Goal: Information Seeking & Learning: Understand process/instructions

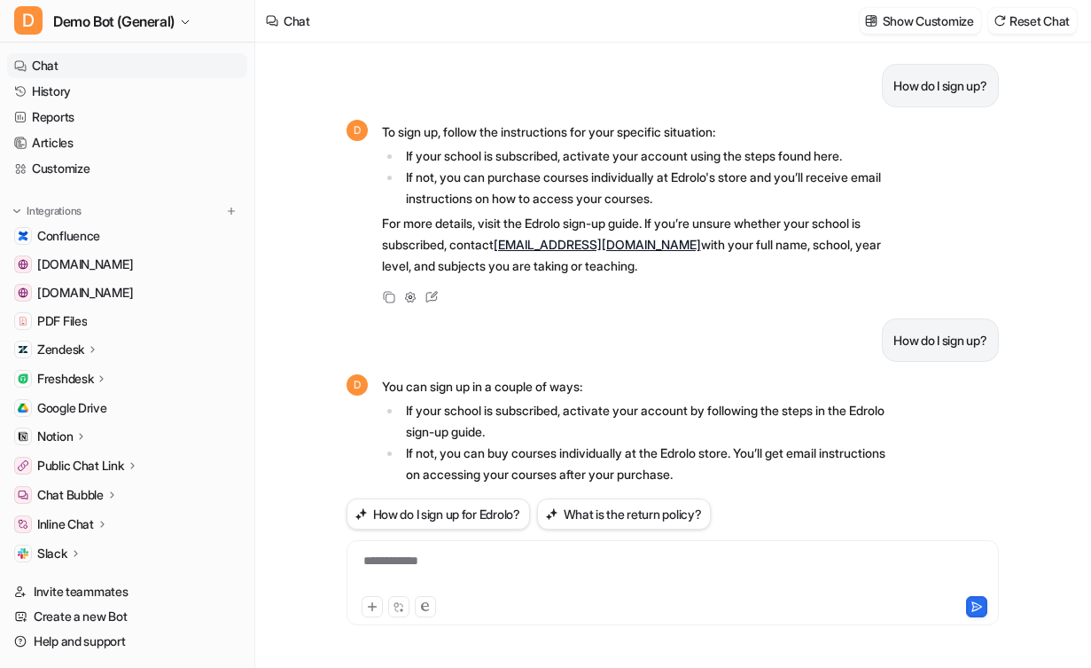
scroll to position [455, 0]
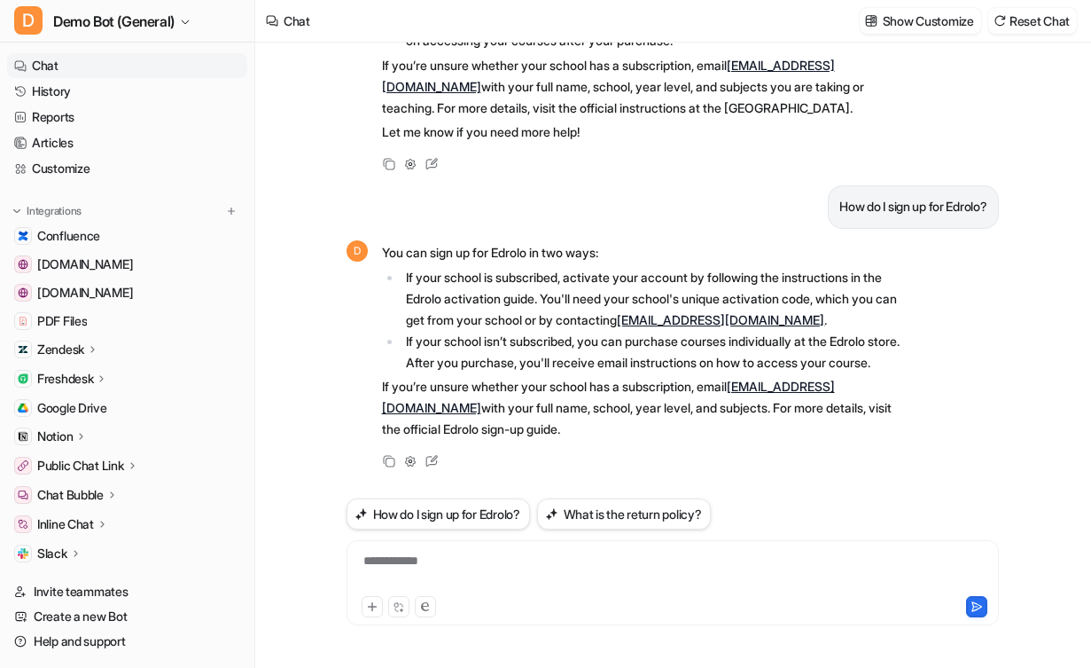
click at [332, 388] on div "How do I sign up? D To sign up, follow the instructions for your specific situa…" at bounding box center [672, 355] width 681 height 625
click at [750, 450] on div "Copy Adjust Tone Edit" at bounding box center [624, 460] width 554 height 21
click at [14, 208] on img at bounding box center [17, 211] width 12 height 12
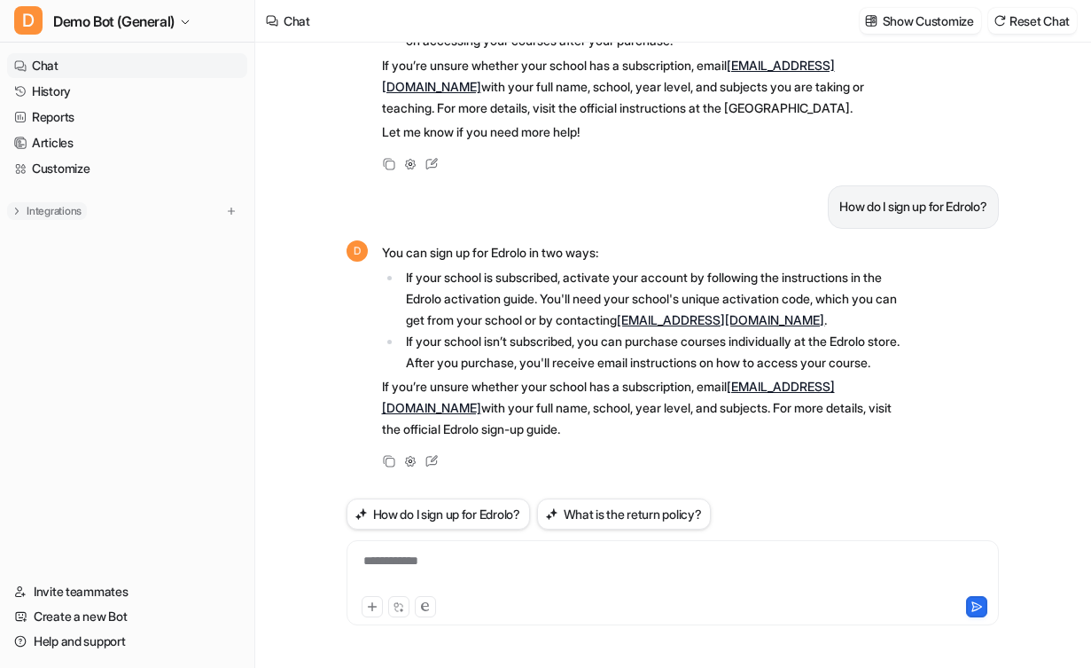
click at [14, 208] on img at bounding box center [17, 211] width 12 height 12
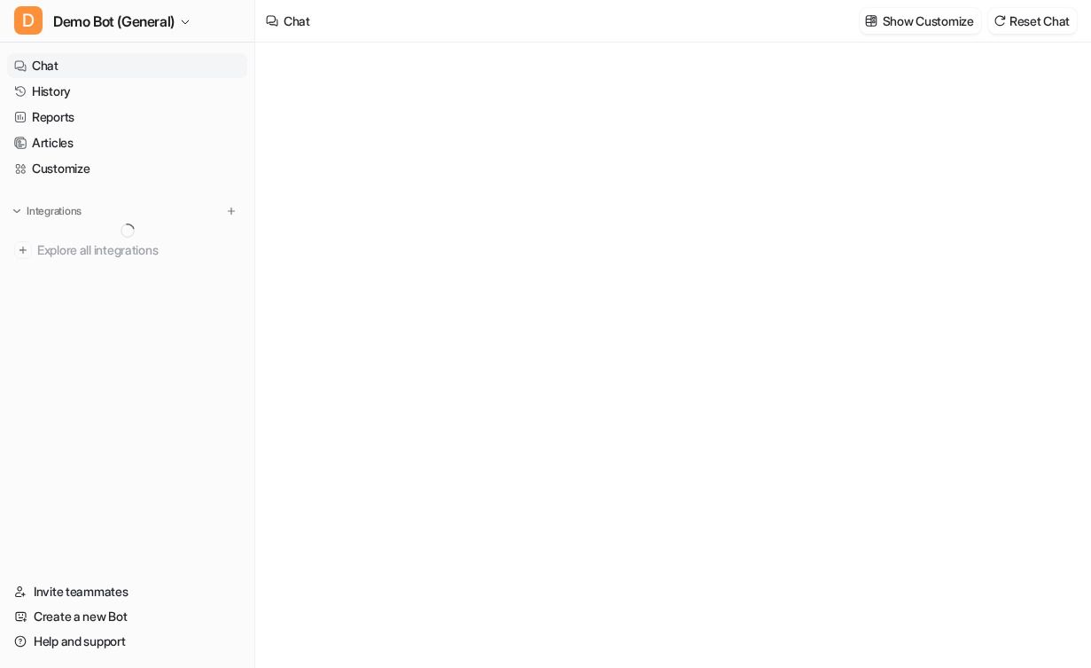
type textarea "**********"
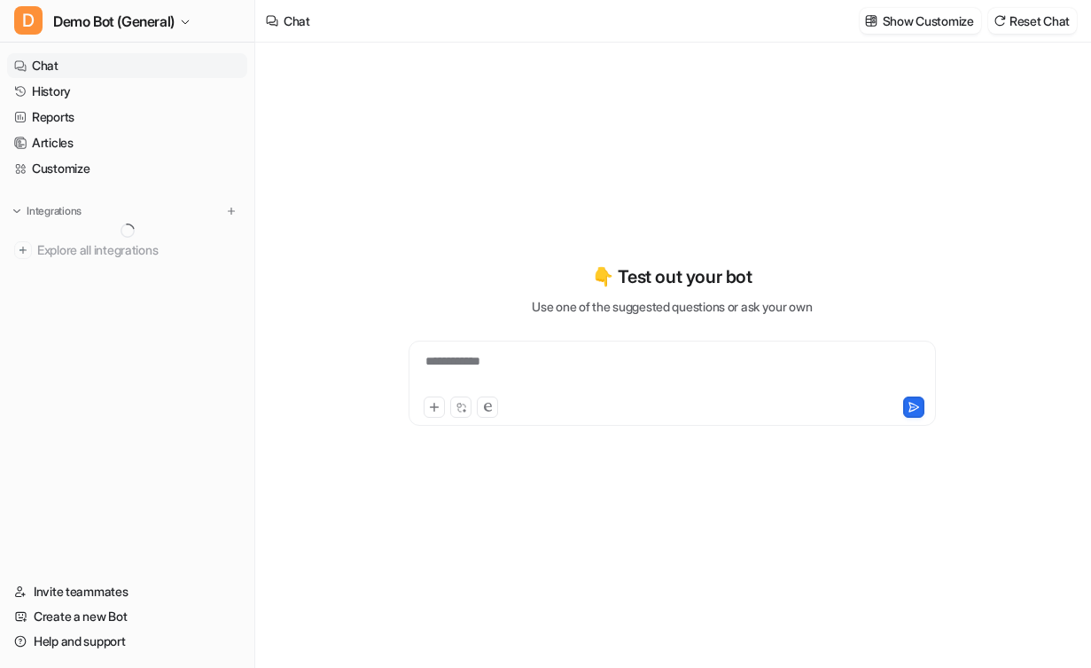
click at [168, 400] on nav "Chat History Reports Articles Customize Integrations Explore all integrations" at bounding box center [127, 305] width 254 height 519
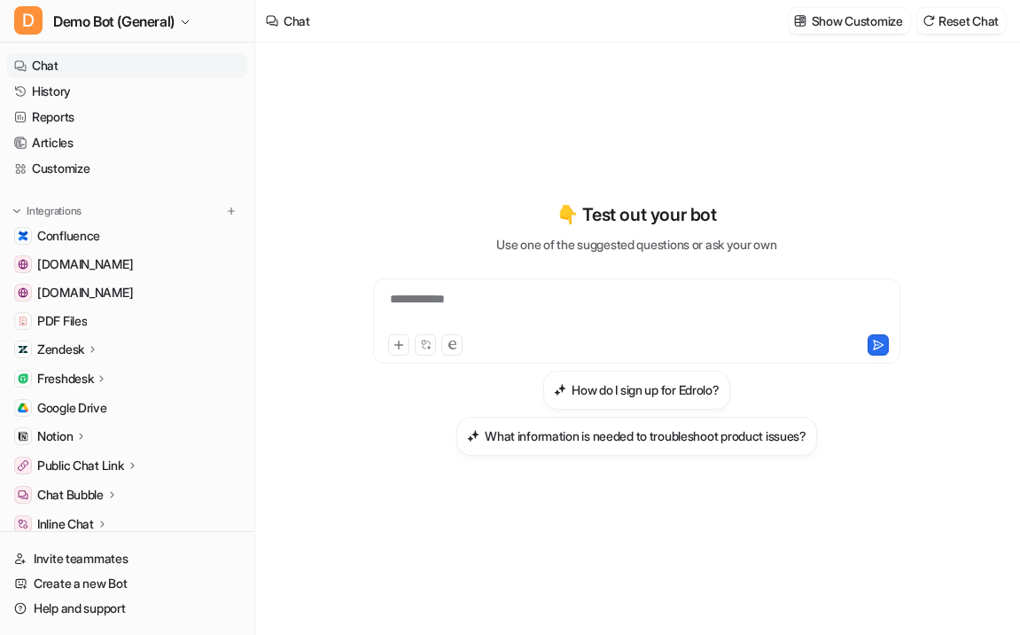
click at [429, 496] on div "**********" at bounding box center [637, 328] width 653 height 444
drag, startPoint x: 394, startPoint y: 559, endPoint x: 371, endPoint y: 544, distance: 26.8
click at [394, 559] on div "**********" at bounding box center [637, 339] width 653 height 592
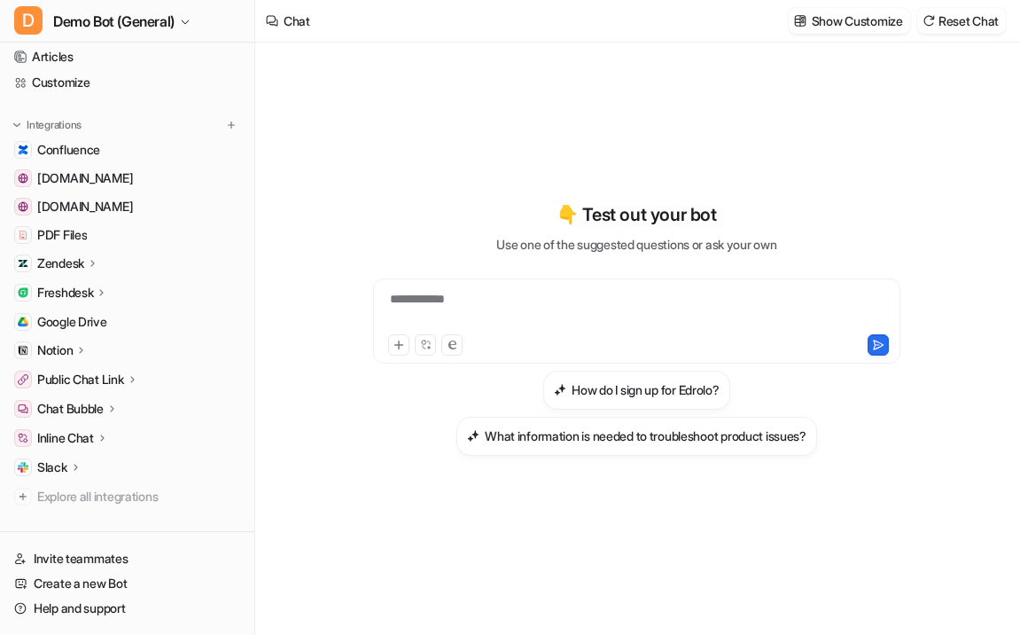
scroll to position [89, 0]
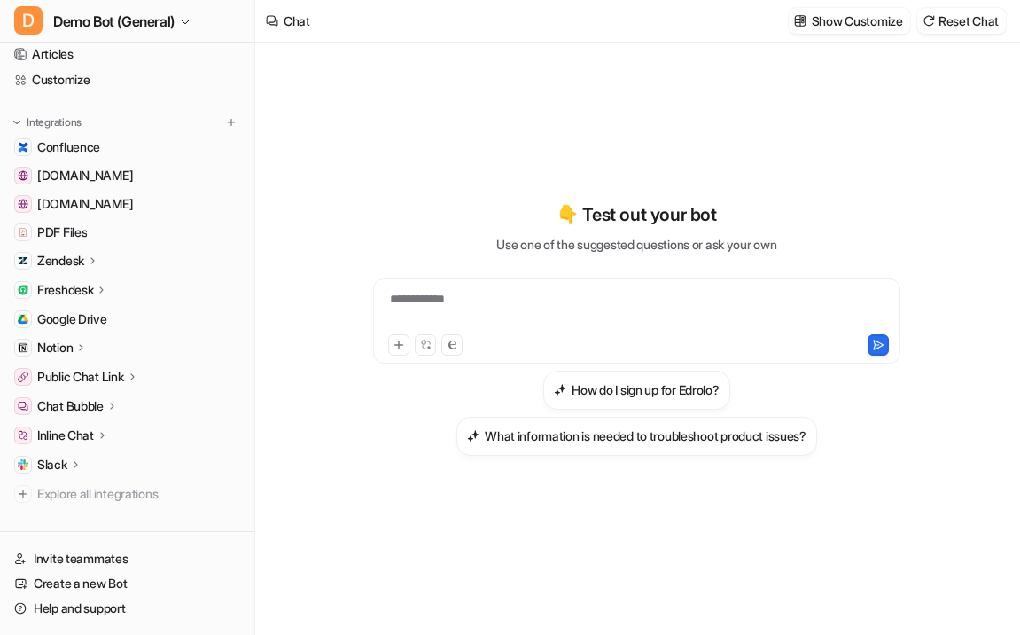
click at [445, 501] on div "**********" at bounding box center [637, 328] width 653 height 444
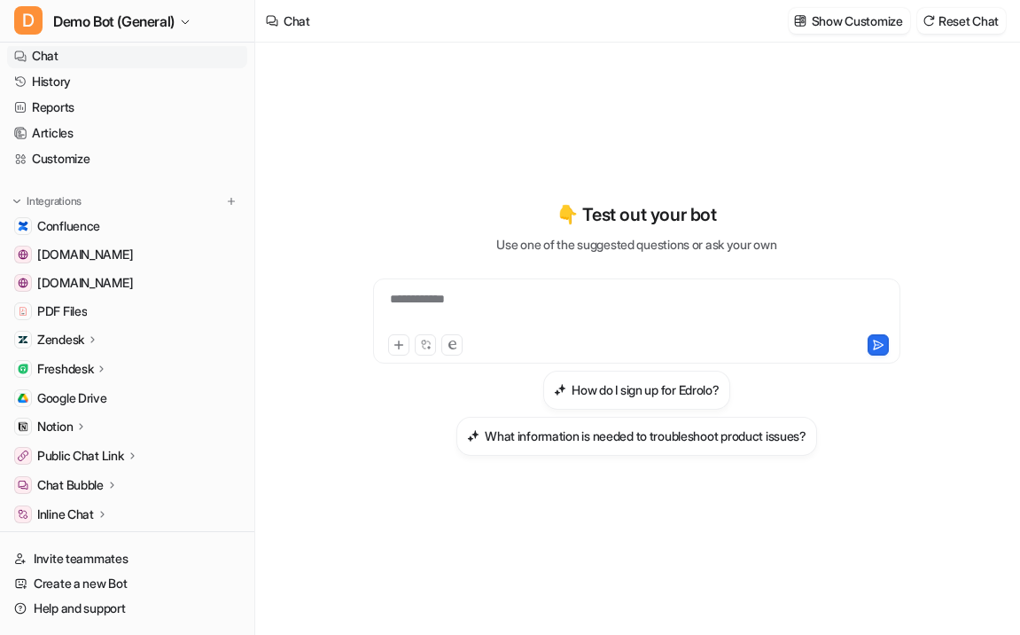
scroll to position [0, 0]
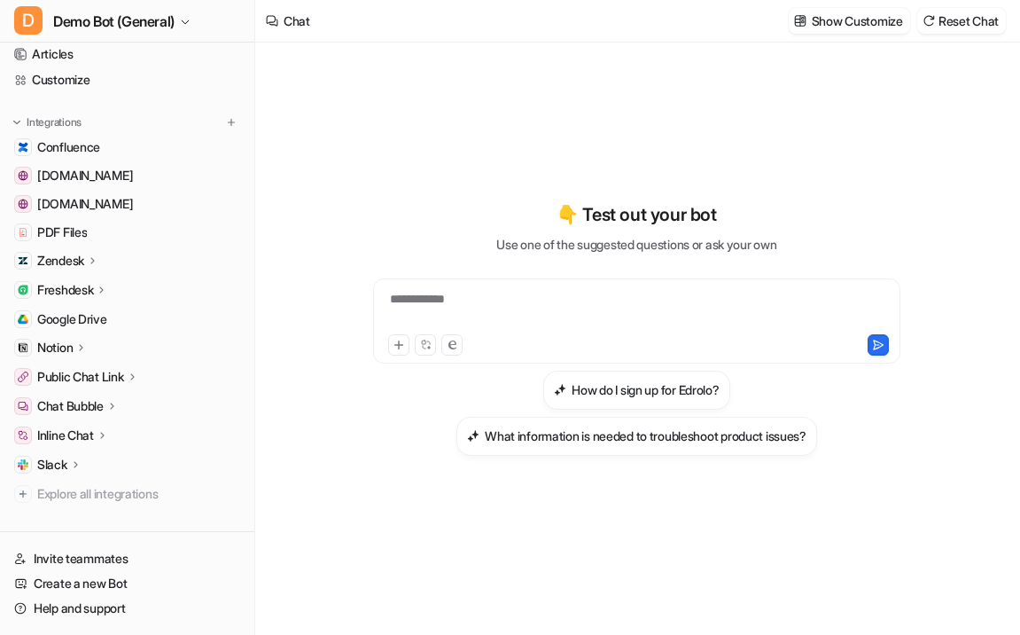
click at [313, 505] on div "**********" at bounding box center [637, 328] width 653 height 444
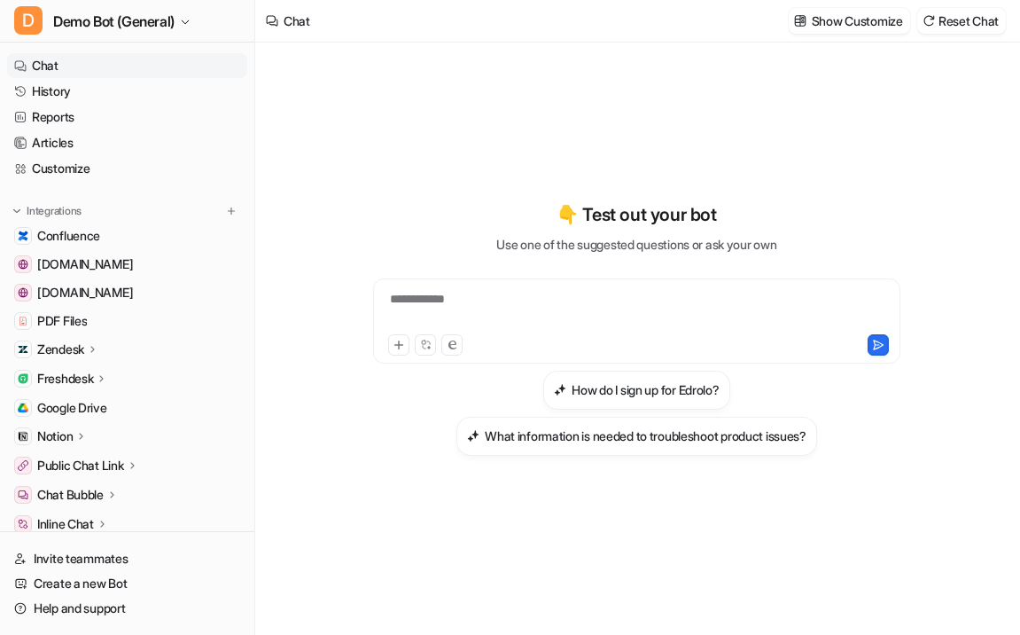
click at [333, 509] on div "**********" at bounding box center [637, 328] width 653 height 444
click at [340, 566] on div "**********" at bounding box center [637, 339] width 653 height 592
click at [415, 579] on div "**********" at bounding box center [637, 339] width 653 height 592
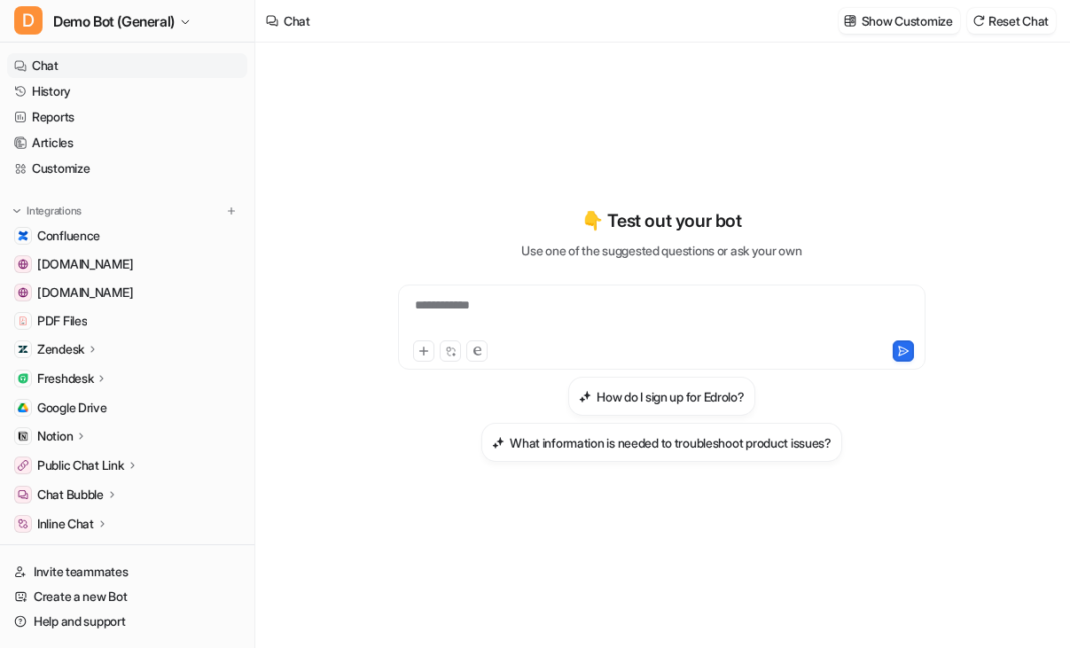
click at [503, 582] on div "**********" at bounding box center [662, 346] width 653 height 606
click at [225, 206] on img at bounding box center [231, 211] width 12 height 12
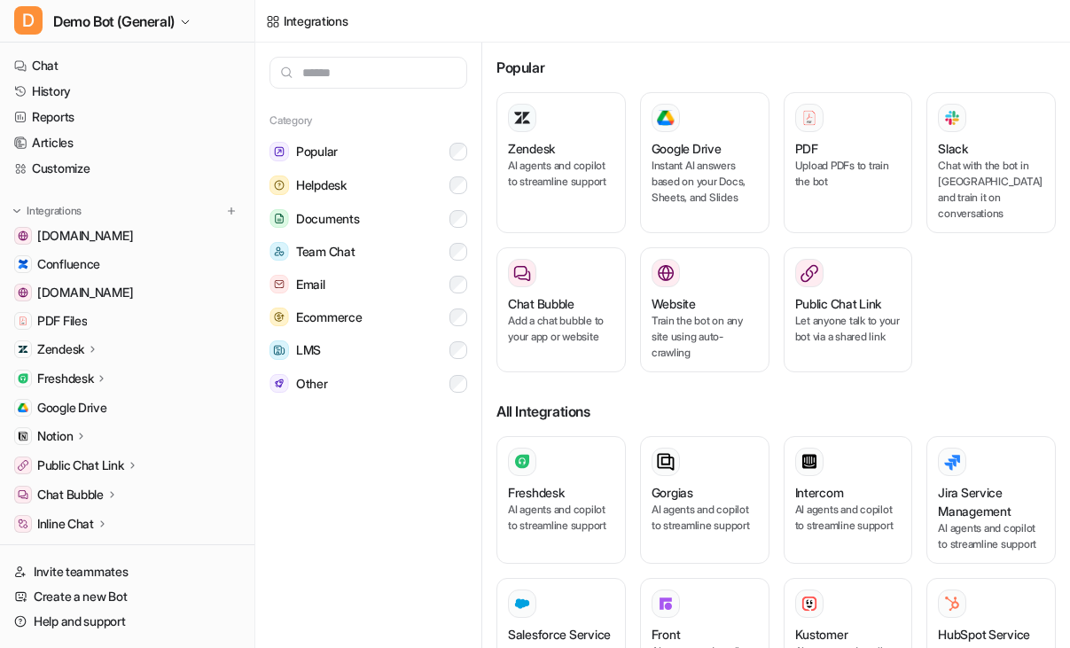
click at [110, 342] on div "Zendesk" at bounding box center [127, 349] width 240 height 25
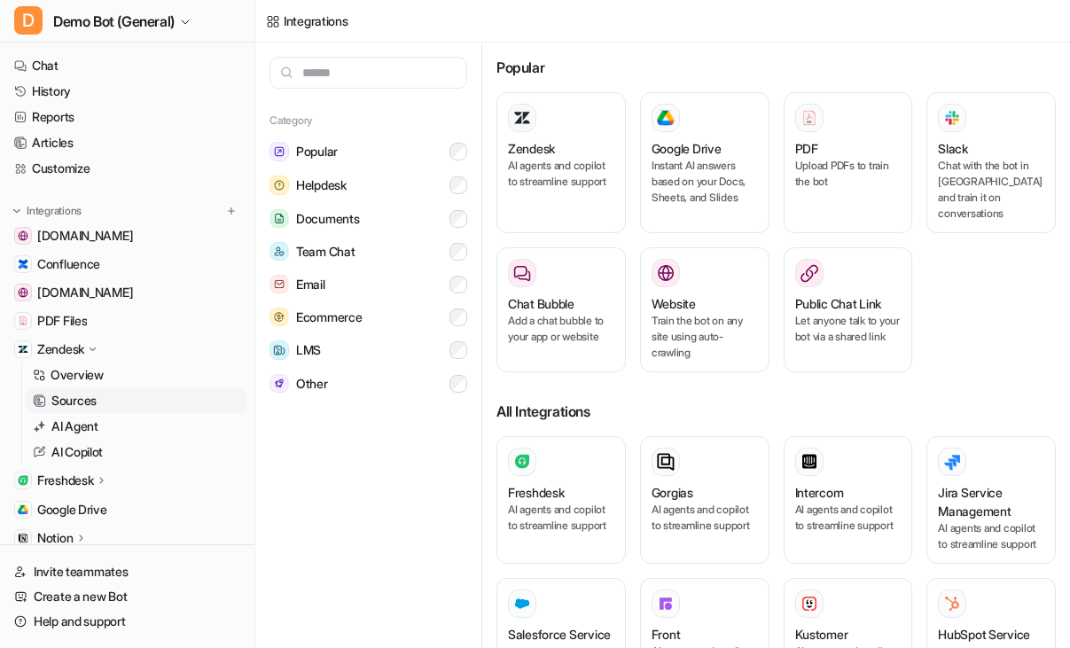
click at [98, 394] on link "Sources" at bounding box center [137, 400] width 222 height 25
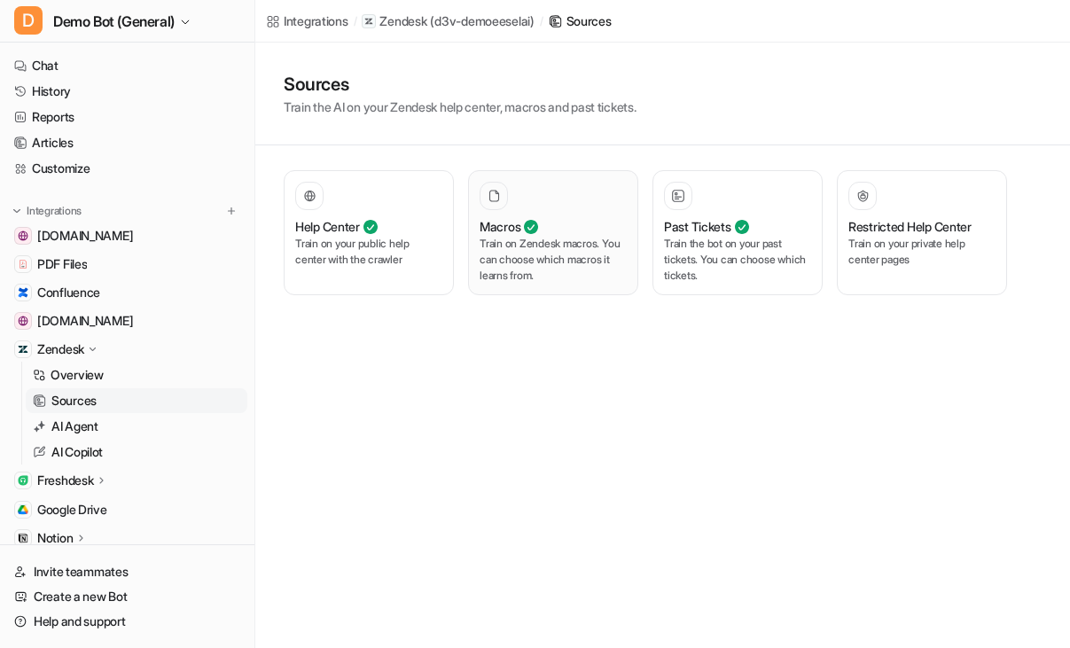
click at [566, 269] on p "Train on Zendesk macros. You can choose which macros it learns from." at bounding box center [553, 260] width 147 height 48
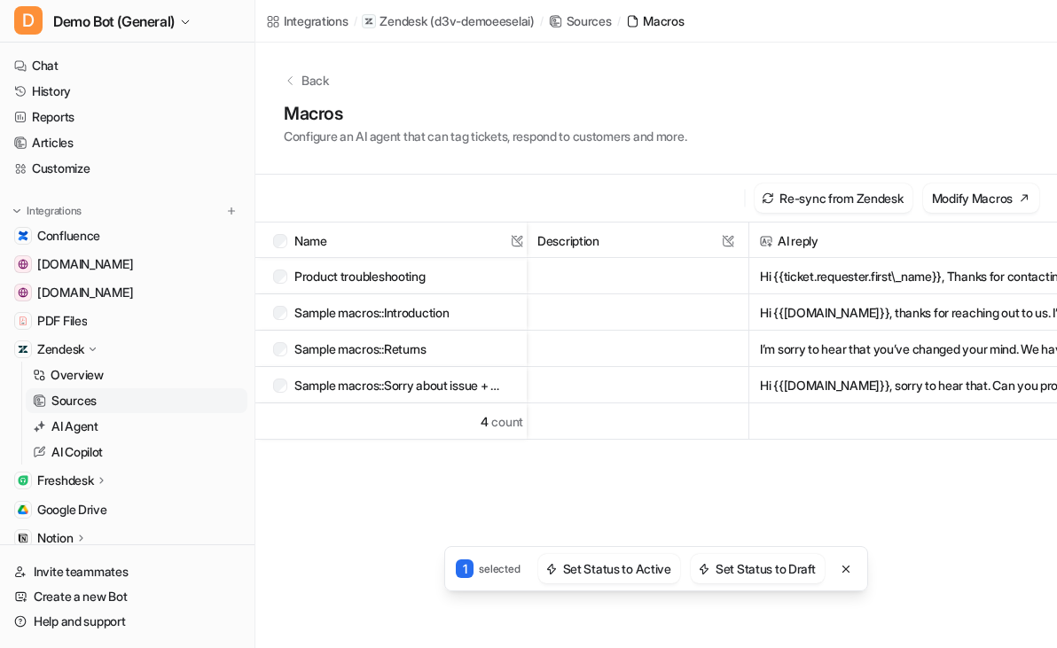
click at [315, 82] on p "Back" at bounding box center [314, 80] width 27 height 19
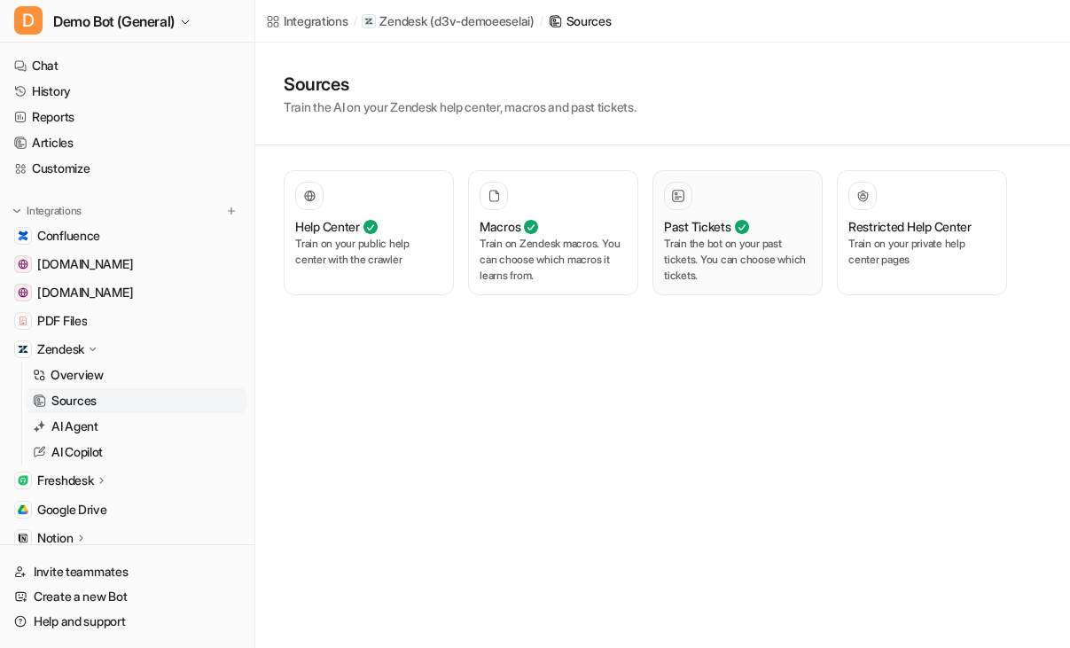
click at [765, 265] on p "Train the bot on your past tickets. You can choose which tickets." at bounding box center [737, 260] width 147 height 48
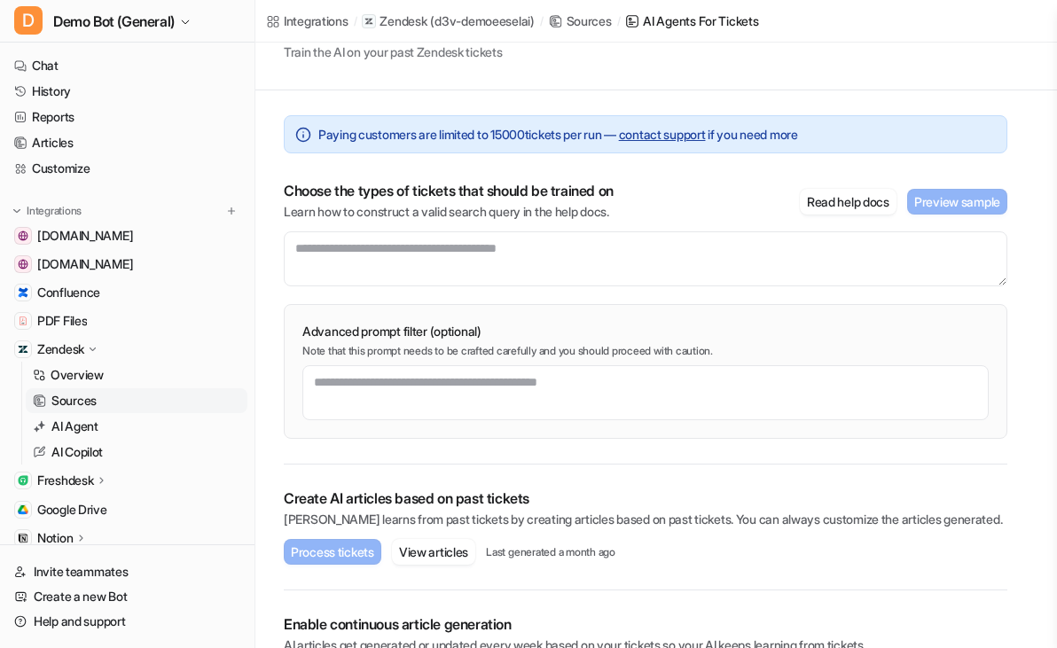
scroll to position [89, 0]
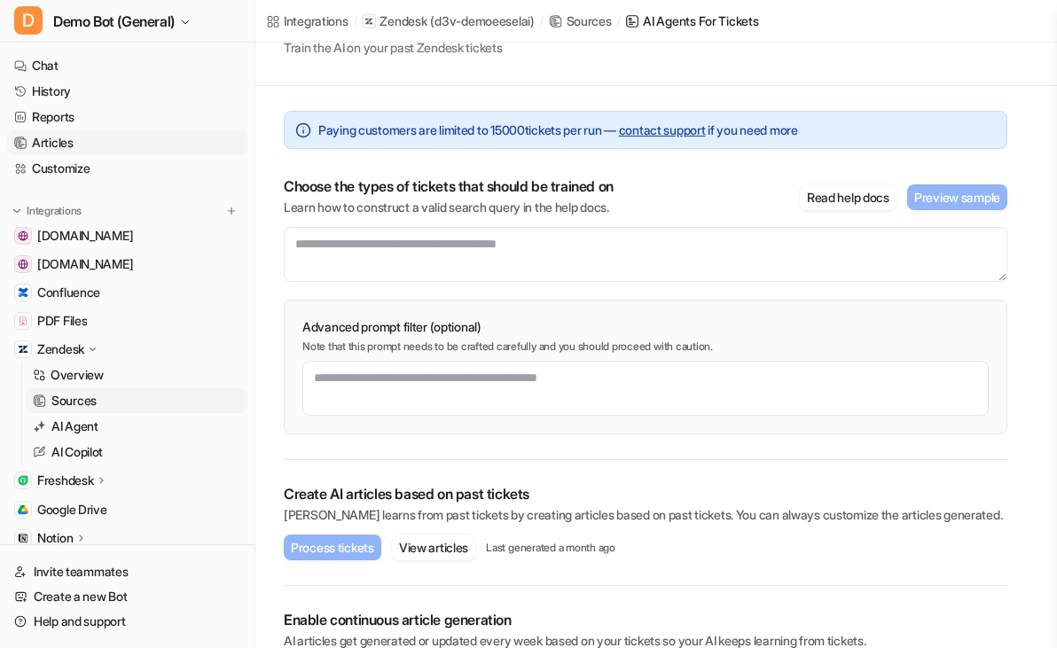
click at [77, 145] on link "Articles" at bounding box center [127, 142] width 240 height 25
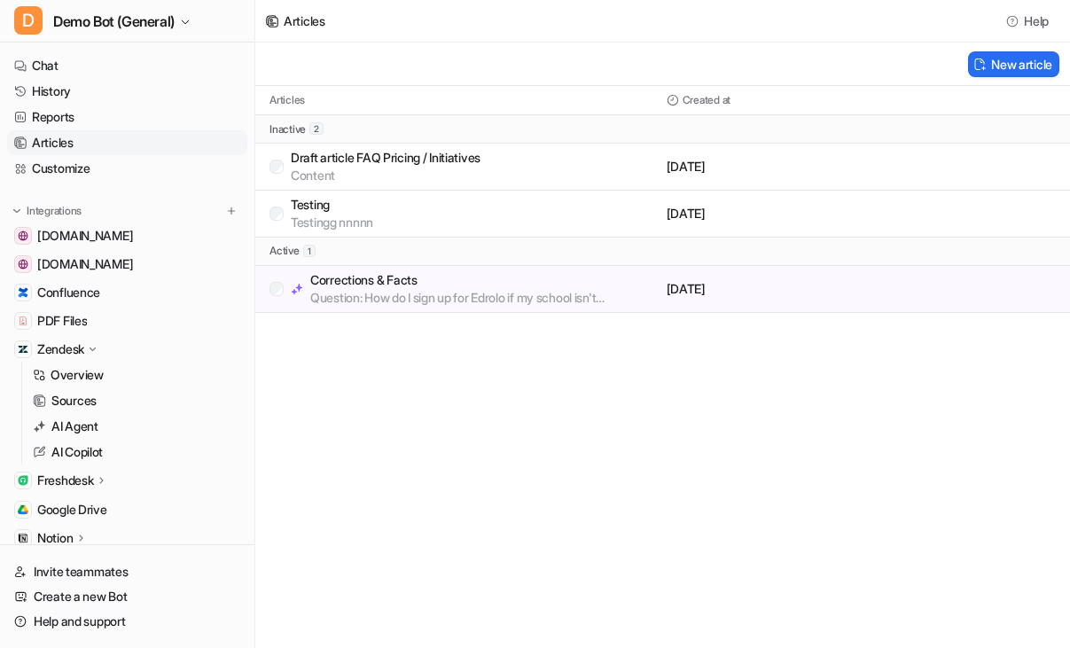
click at [494, 301] on p "Question: How do I sign up for Edrolo if my school isn't subscribed? Answer: If…" at bounding box center [484, 298] width 349 height 18
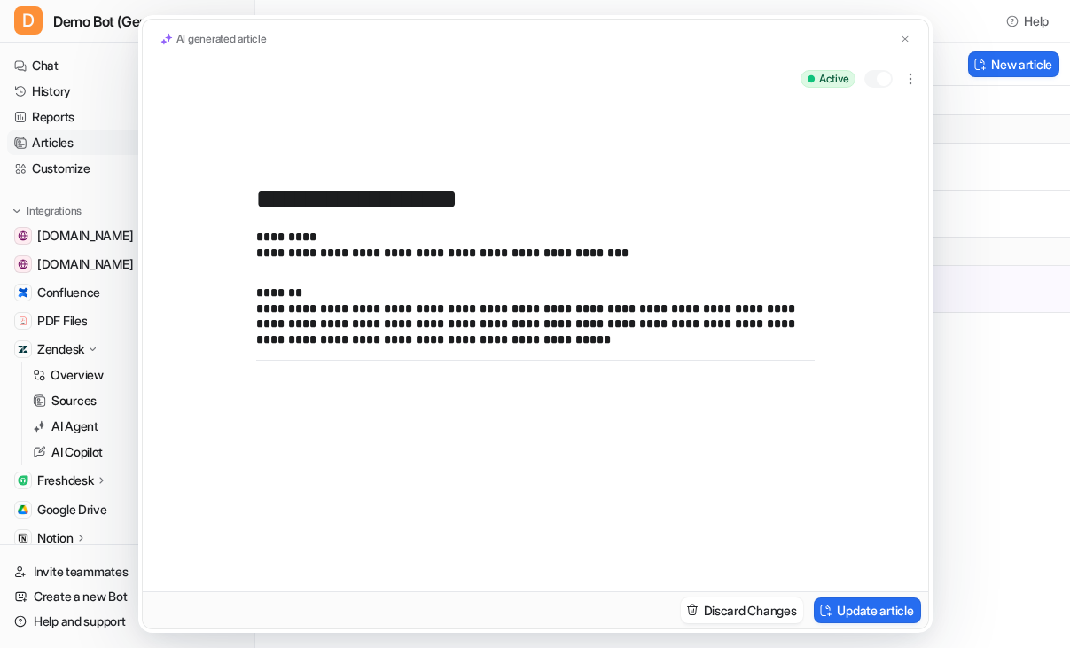
click at [887, 77] on div at bounding box center [884, 79] width 14 height 14
click at [884, 78] on div at bounding box center [878, 79] width 28 height 18
click at [911, 43] on button at bounding box center [905, 39] width 18 height 19
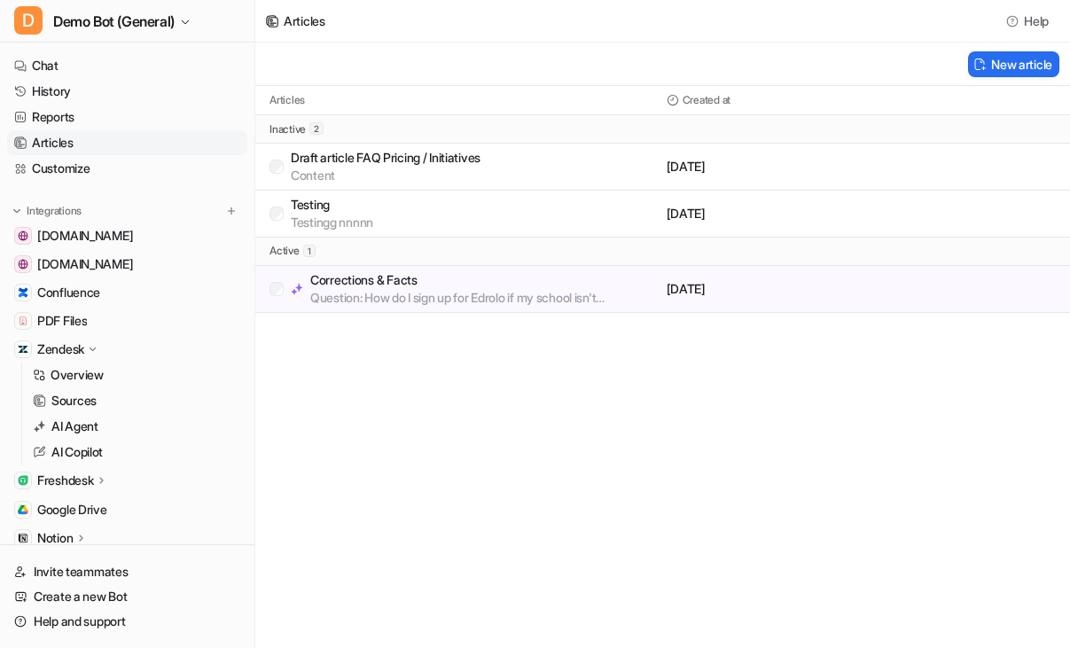
click at [560, 457] on div "Articles Help New article Articles Created at inactive 2 Draft article FAQ Pric…" at bounding box center [535, 324] width 1070 height 648
click at [413, 451] on div "Articles Help New article Articles Created at inactive 2 Draft article FAQ Pric…" at bounding box center [535, 324] width 1070 height 648
click at [123, 67] on link "Chat" at bounding box center [127, 65] width 240 height 25
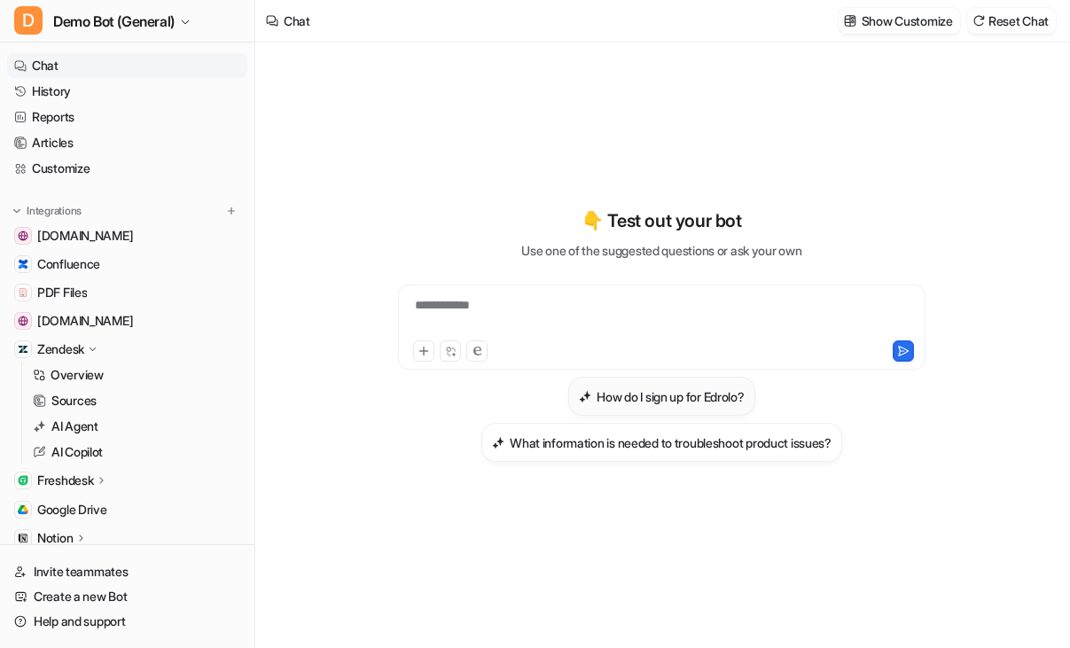
click at [708, 399] on h3 "How do I sign up for Edrolo?" at bounding box center [670, 396] width 147 height 19
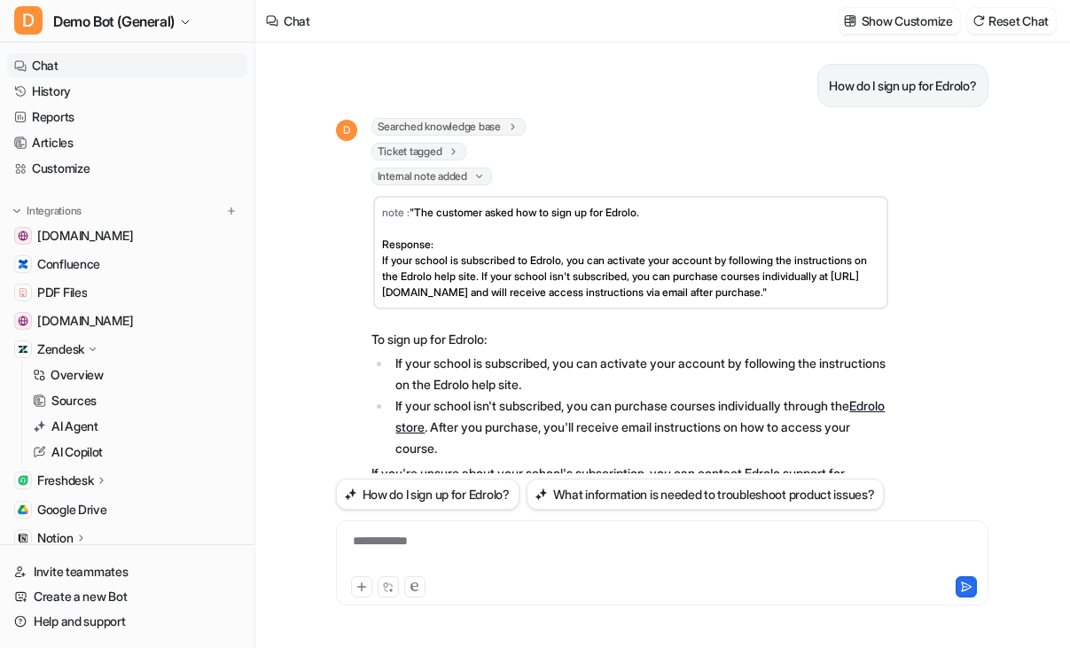
scroll to position [84, 0]
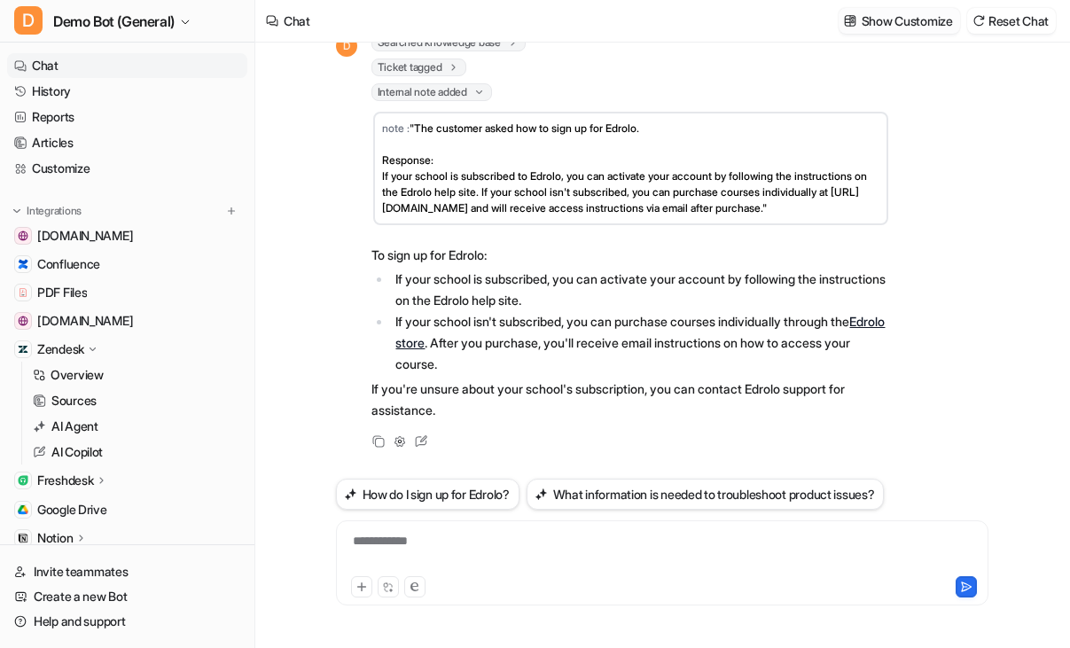
click at [890, 24] on p "Show Customize" at bounding box center [907, 21] width 91 height 19
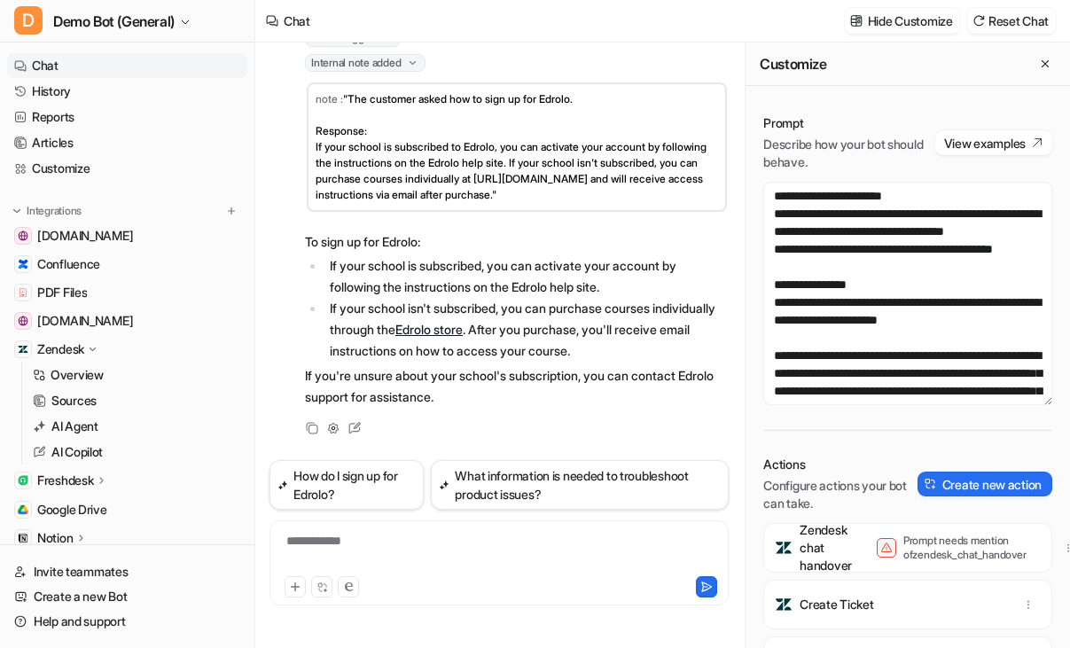
scroll to position [129, 0]
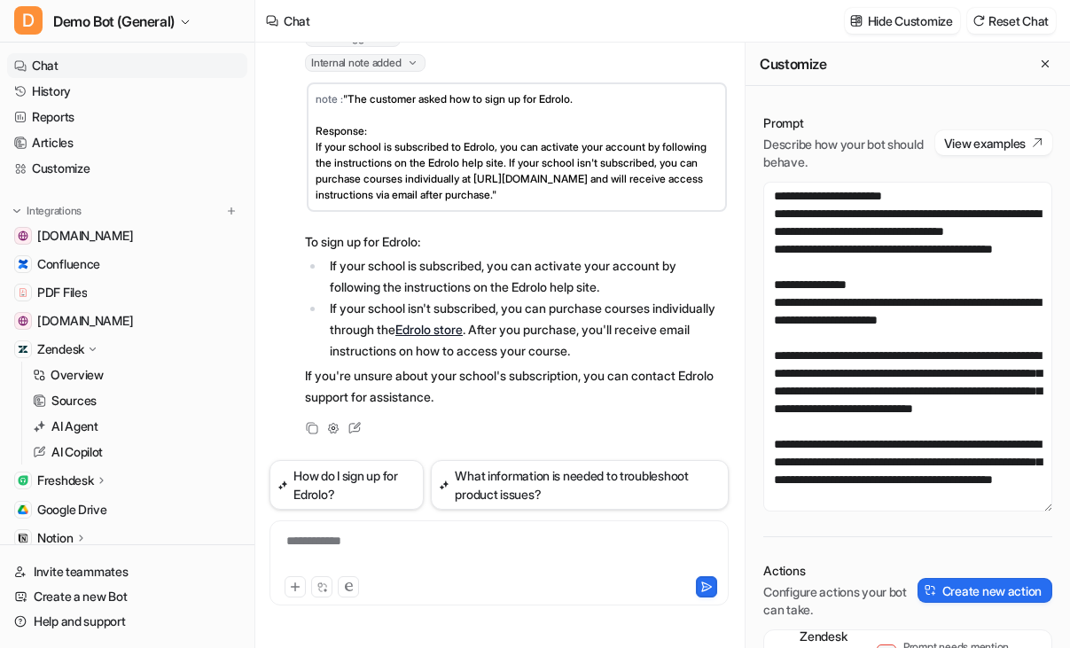
drag, startPoint x: 1017, startPoint y: 397, endPoint x: 1006, endPoint y: 505, distance: 108.7
click at [1006, 505] on textarea "**********" at bounding box center [907, 347] width 289 height 330
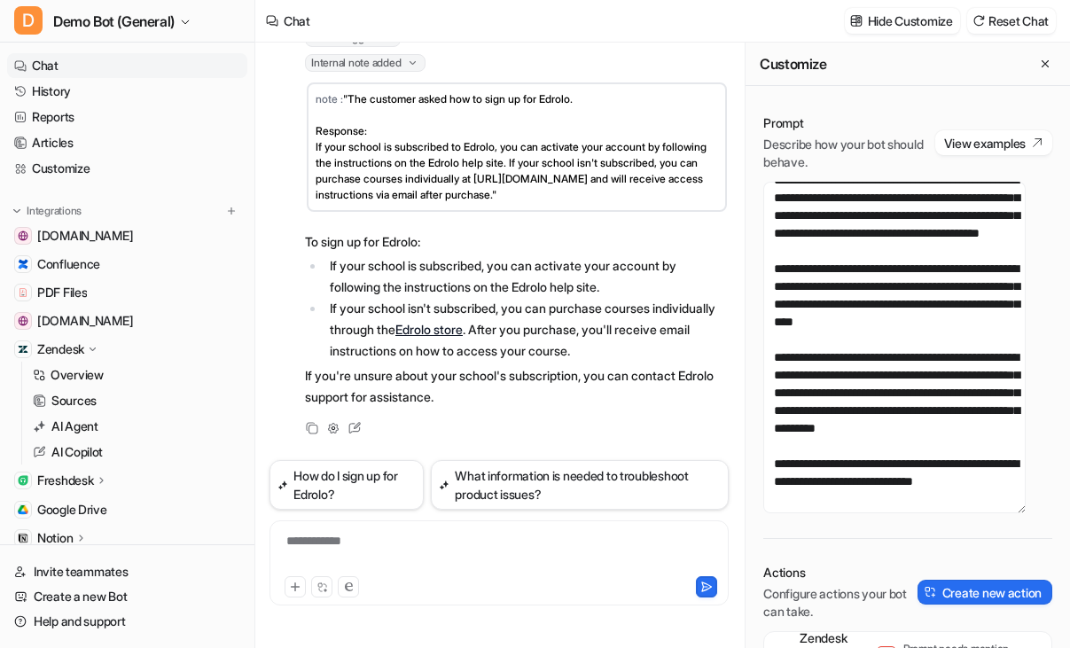
scroll to position [335, 0]
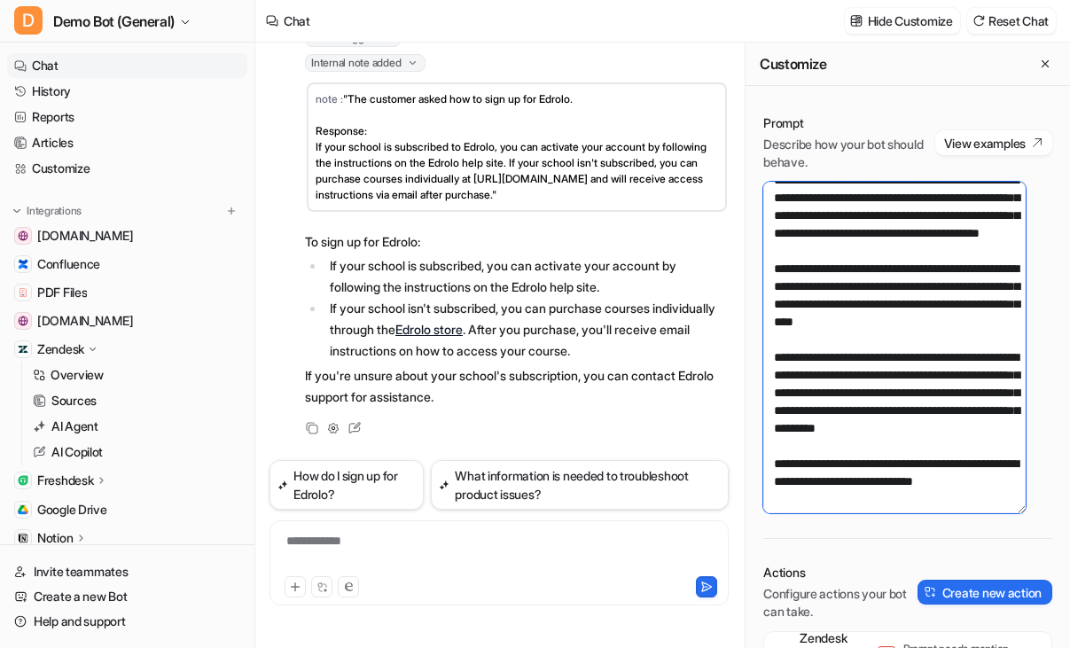
click at [962, 488] on textarea "**********" at bounding box center [894, 348] width 262 height 332
click at [894, 496] on textarea "**********" at bounding box center [894, 348] width 262 height 332
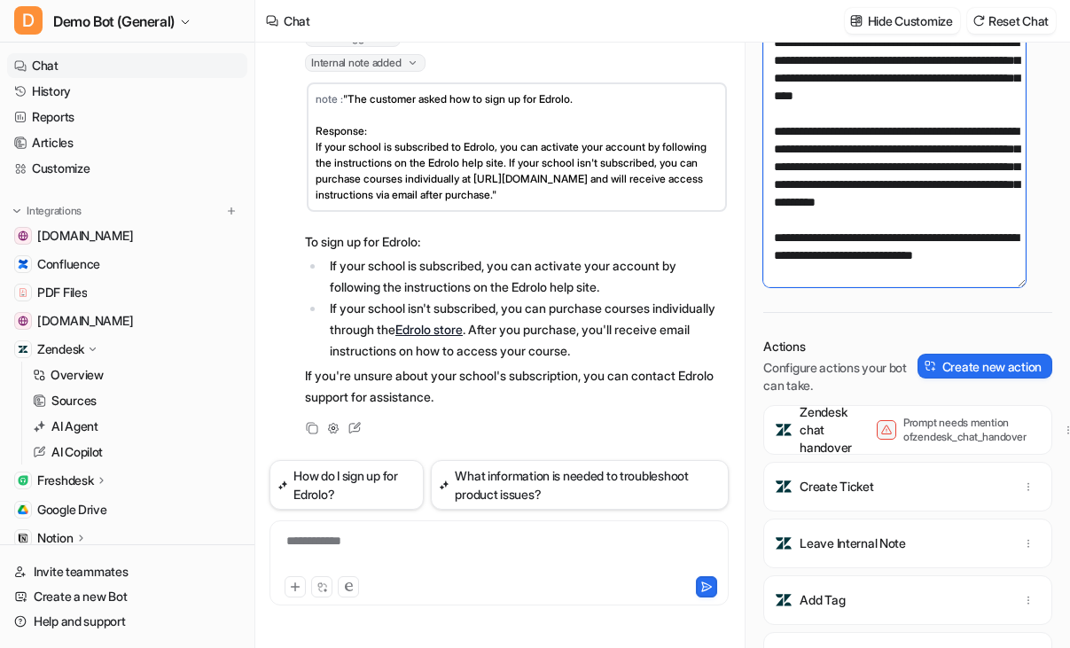
scroll to position [10, 0]
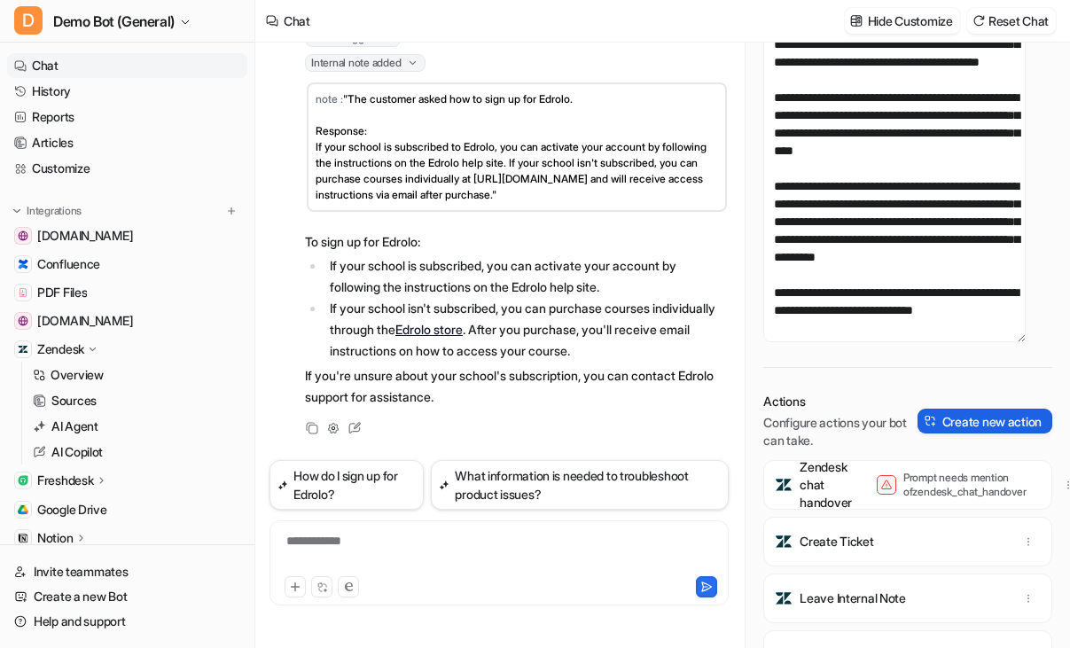
click at [995, 416] on button "Create new action" at bounding box center [985, 421] width 135 height 25
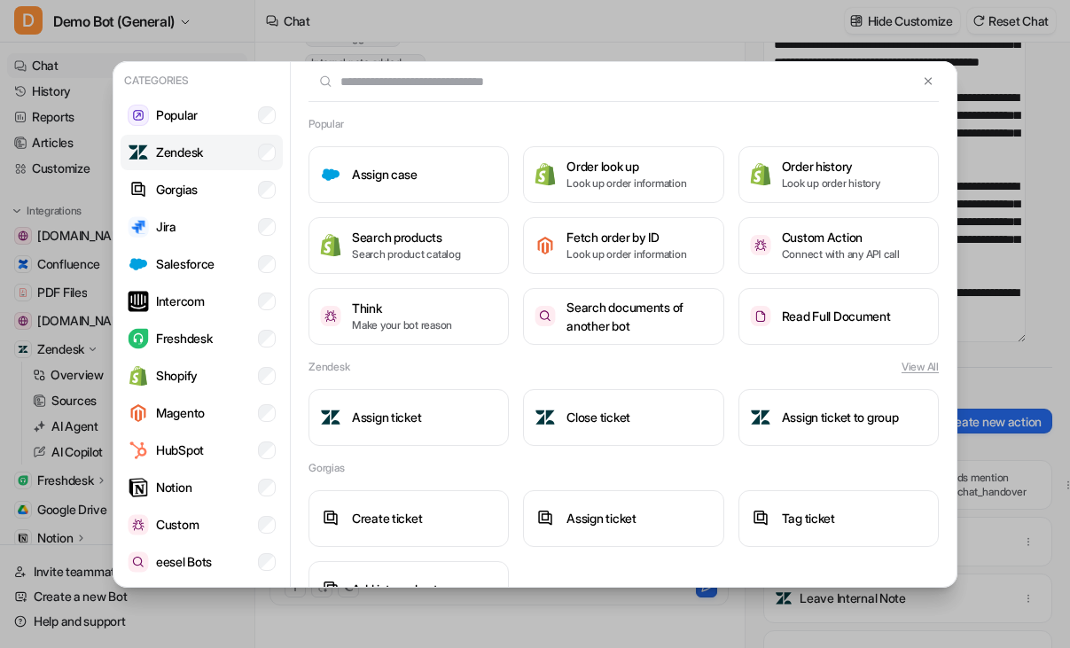
click at [197, 156] on p "Zendesk" at bounding box center [179, 152] width 47 height 19
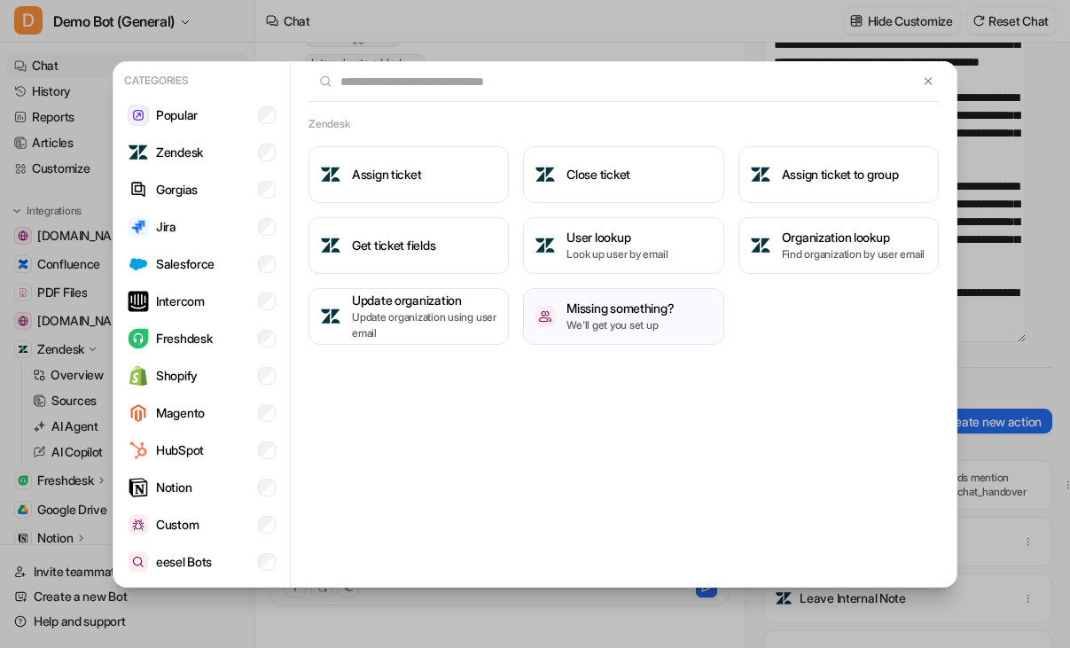
click at [1012, 467] on div "Categories Popular Zendesk Gorgias Jira Salesforce Intercom Freshdesk Shopify M…" at bounding box center [535, 324] width 1070 height 648
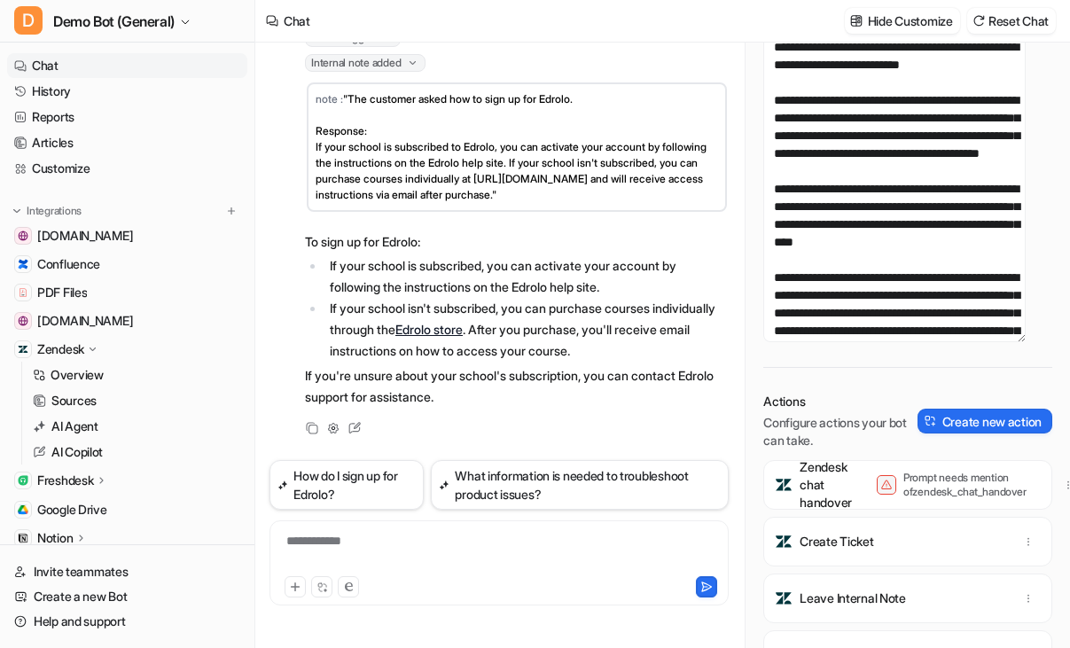
scroll to position [89, 0]
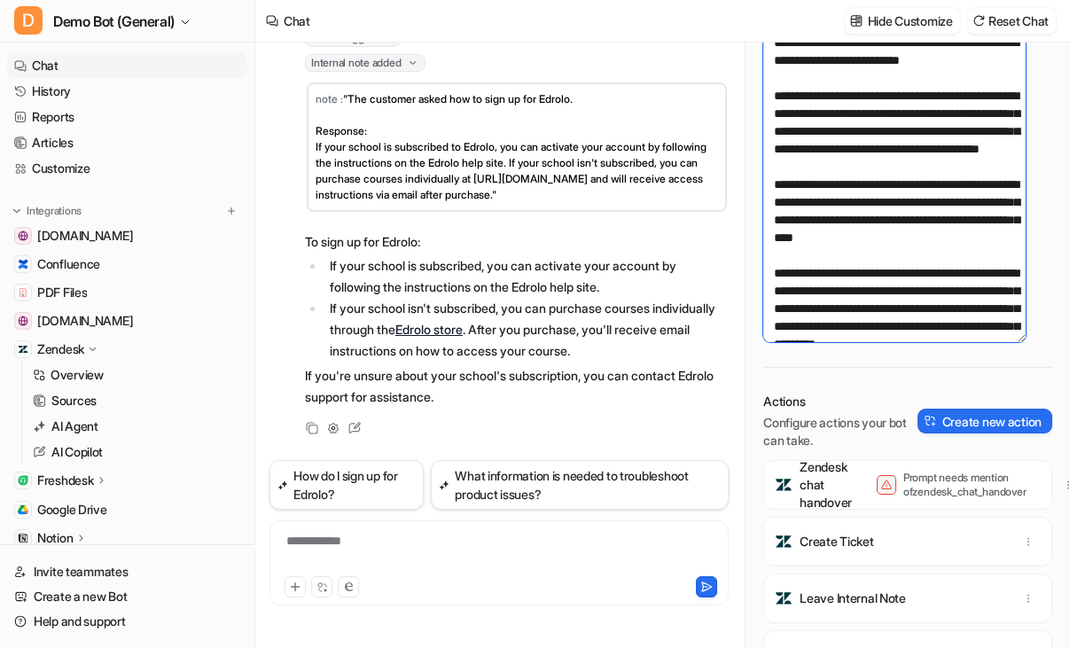
drag, startPoint x: 944, startPoint y: 239, endPoint x: 761, endPoint y: 144, distance: 207.0
click at [761, 144] on div "Prompt Describe how your bot should behave. View examples Actions Configure act…" at bounding box center [908, 291] width 324 height 713
click at [966, 223] on textarea "**********" at bounding box center [894, 177] width 262 height 332
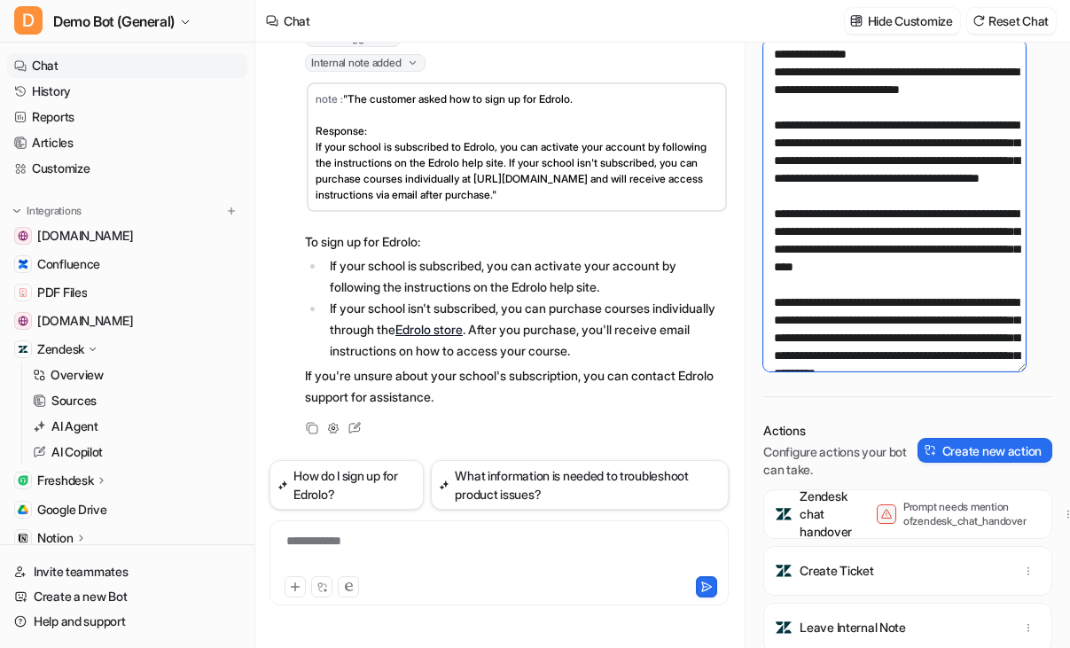
scroll to position [0, 0]
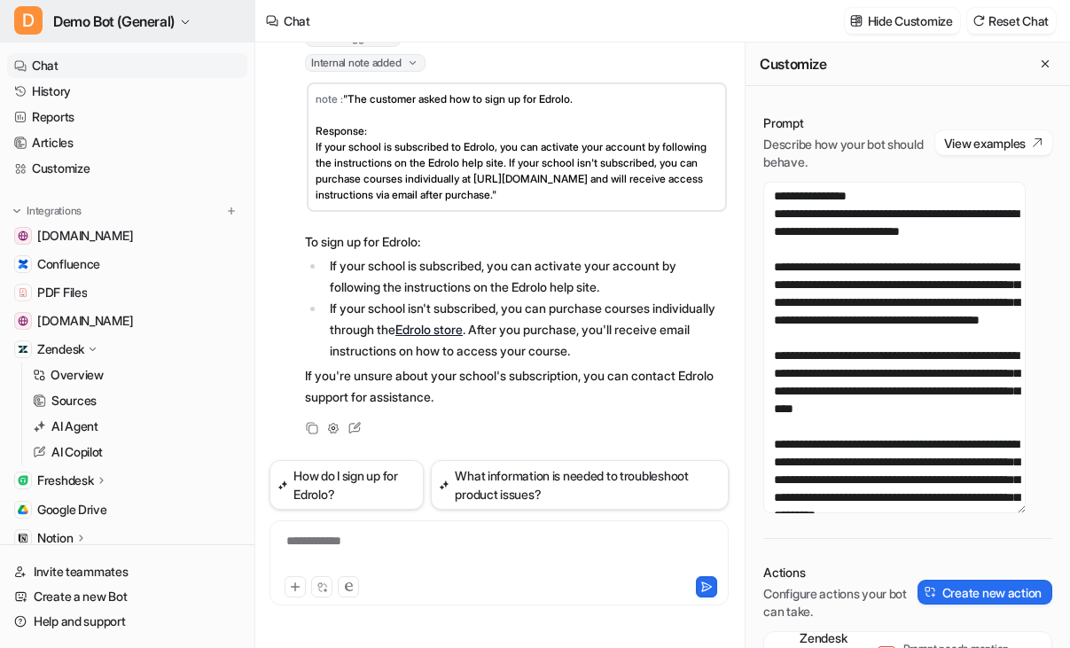
click at [183, 32] on button "D Demo Bot (General)" at bounding box center [127, 21] width 254 height 43
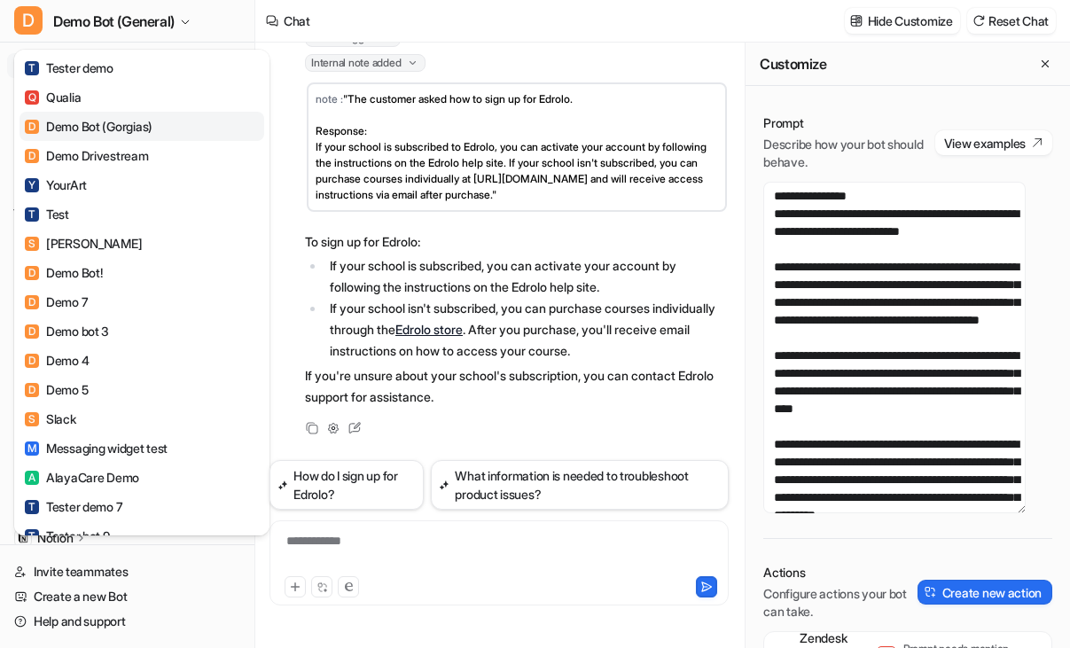
scroll to position [355, 0]
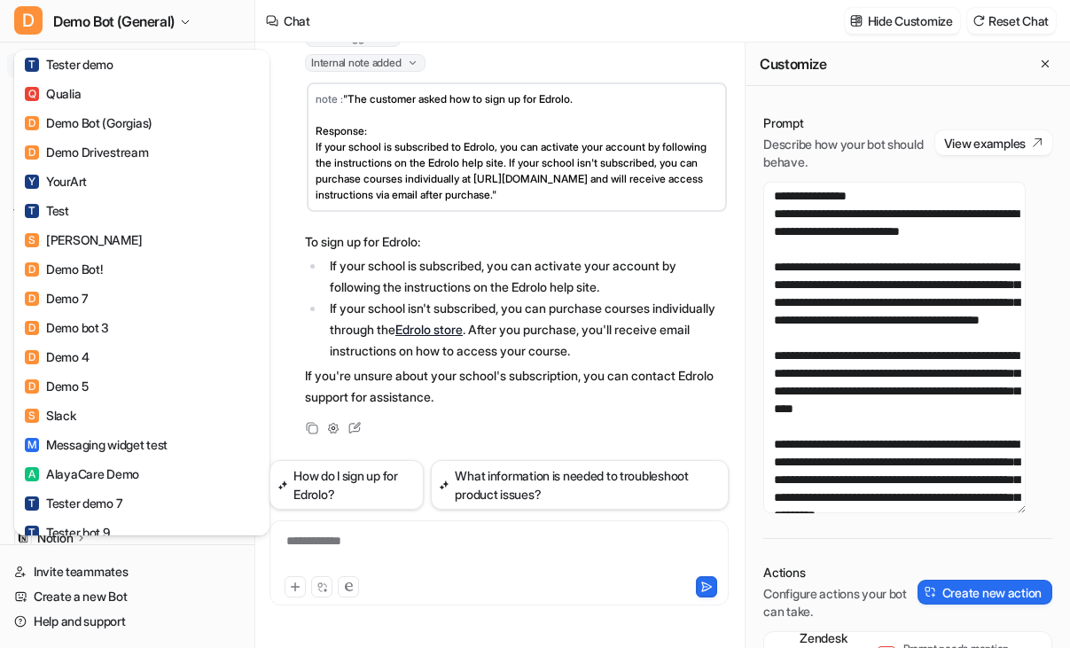
click at [305, 301] on div "D Demo Bot (General) C Chatbot D Demo Bot (Jira) D Demo Bot (Freshdesk) D Demo …" at bounding box center [535, 324] width 1070 height 648
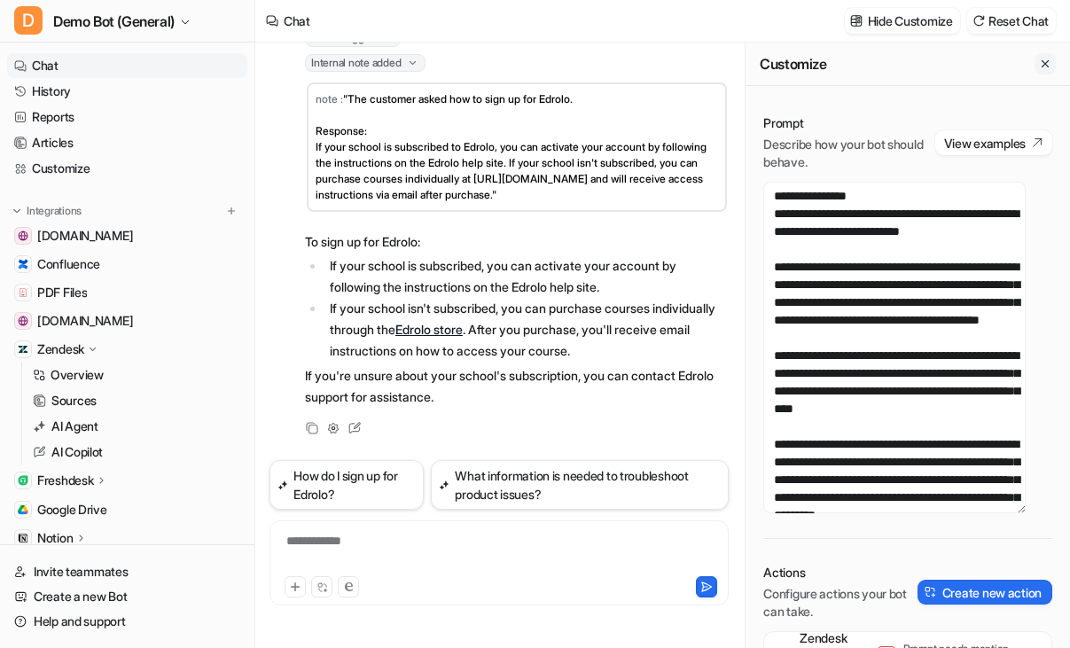
click at [1039, 61] on icon "Close flyout" at bounding box center [1045, 64] width 12 height 12
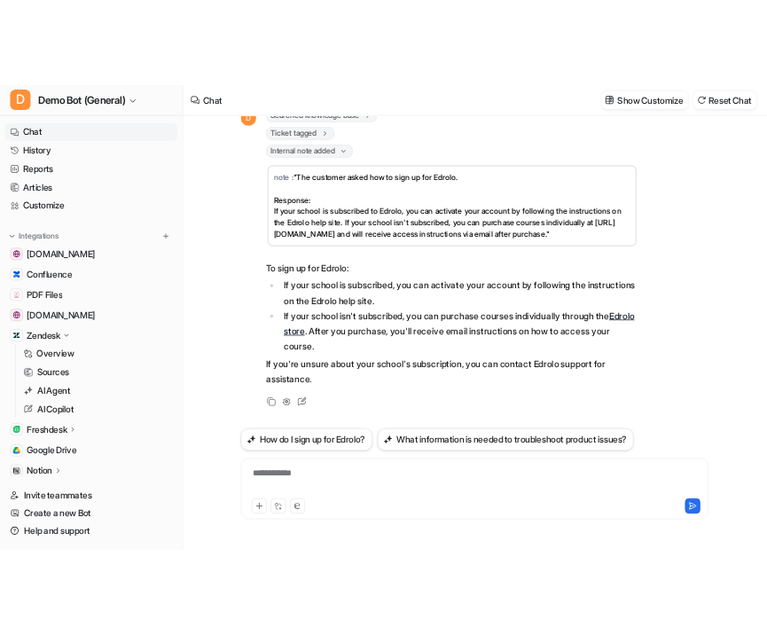
scroll to position [1862, 0]
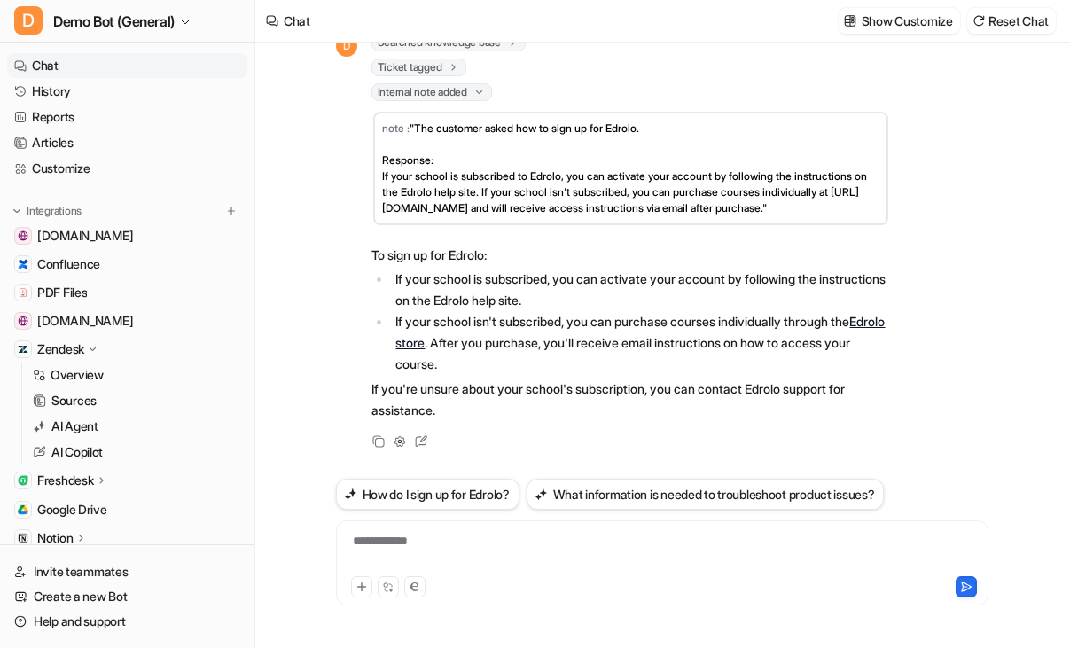
click at [992, 206] on div "**********" at bounding box center [662, 346] width 681 height 606
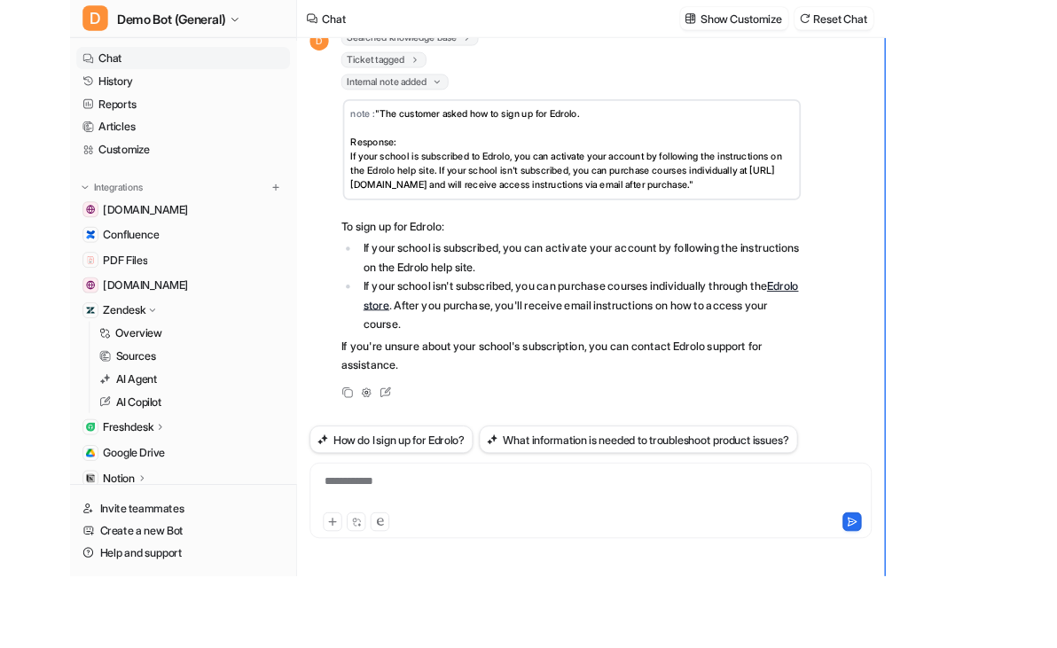
scroll to position [84, 0]
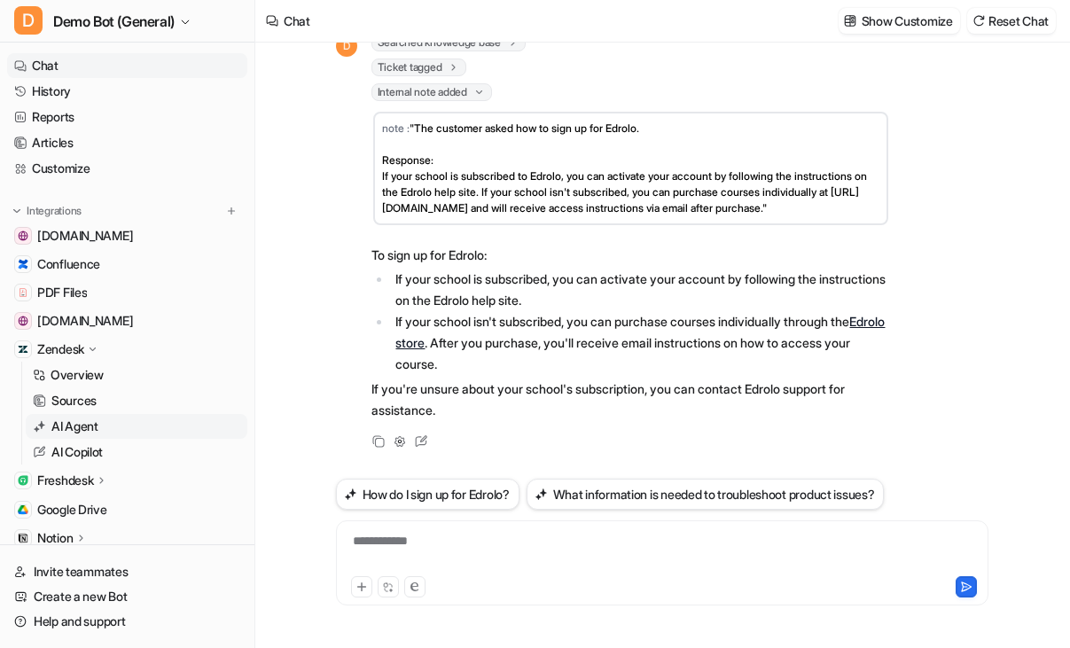
click at [94, 421] on p "AI Agent" at bounding box center [74, 427] width 47 height 18
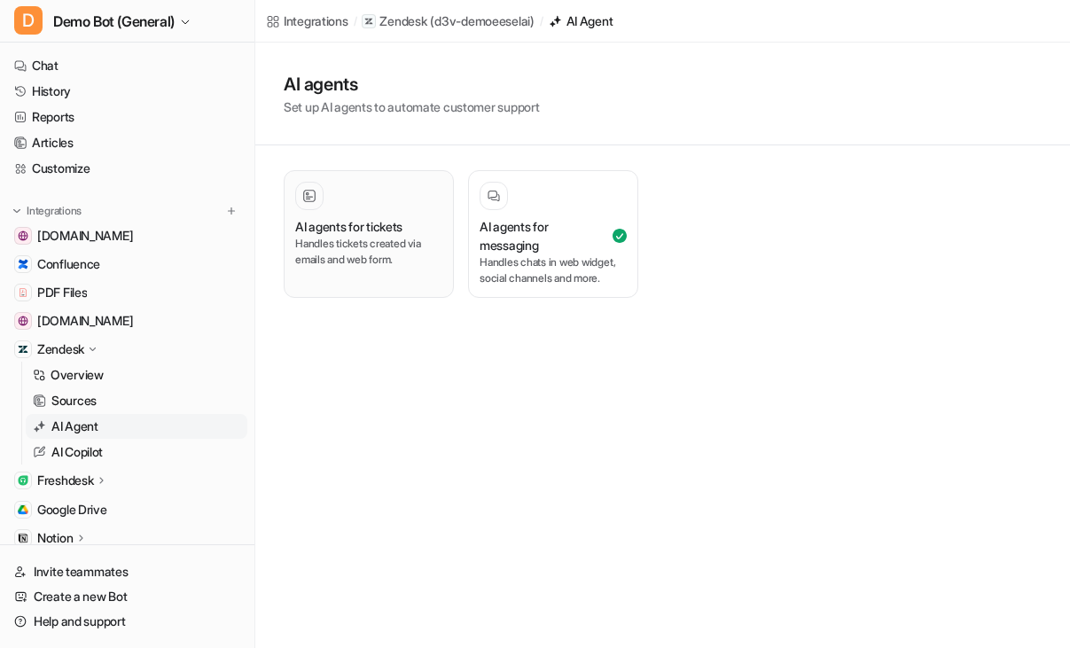
click at [327, 236] on p "Handles tickets created via emails and web form." at bounding box center [368, 252] width 147 height 32
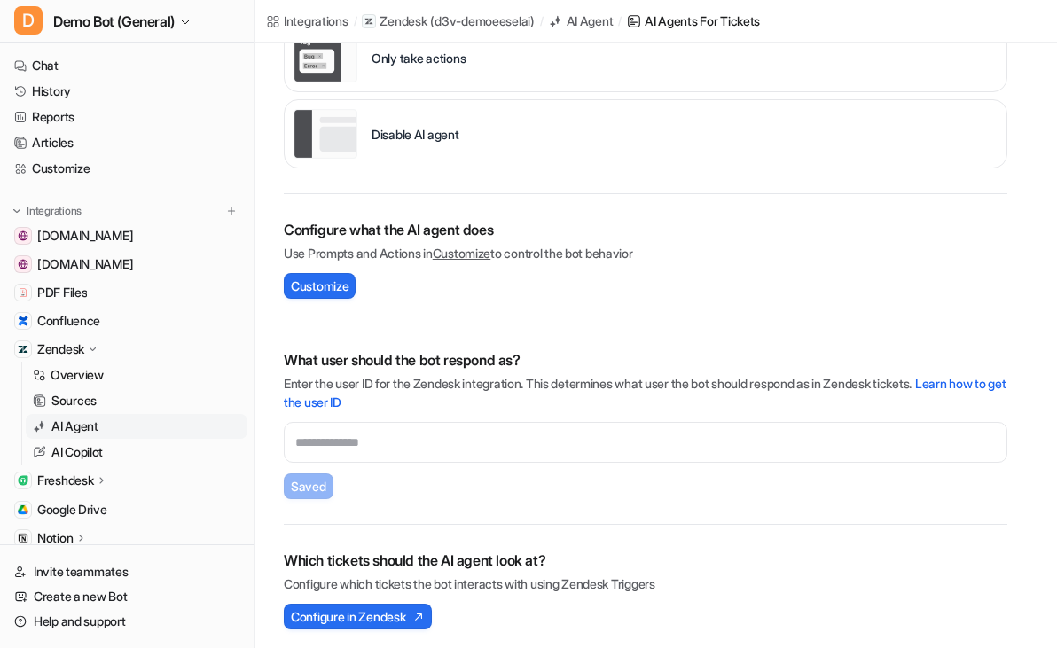
scroll to position [545, 0]
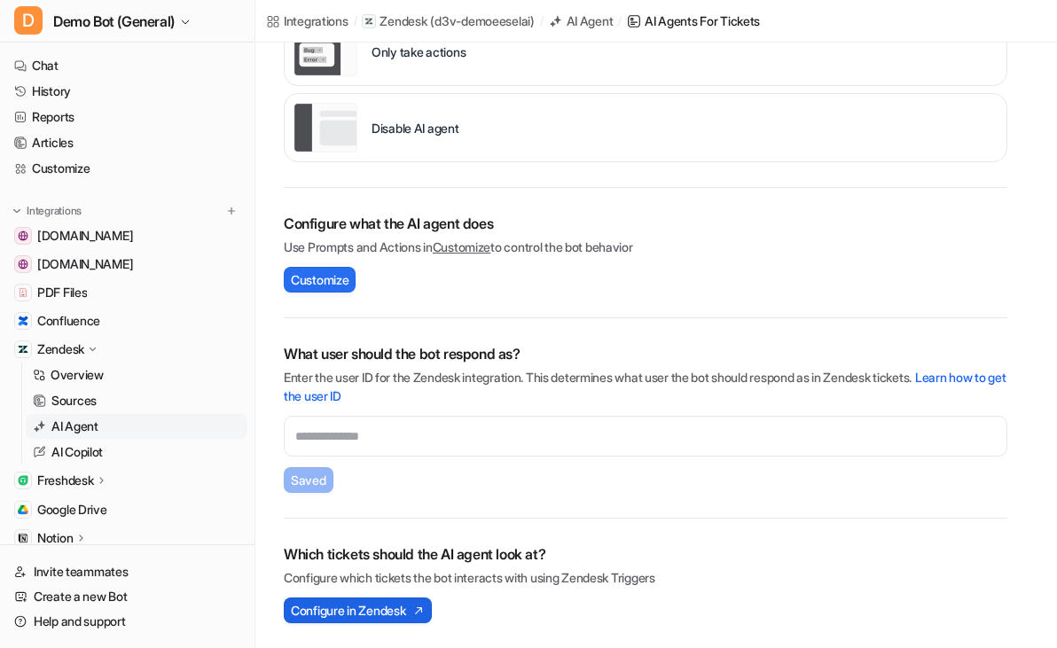
click at [364, 605] on span "Configure in Zendesk" at bounding box center [348, 610] width 114 height 19
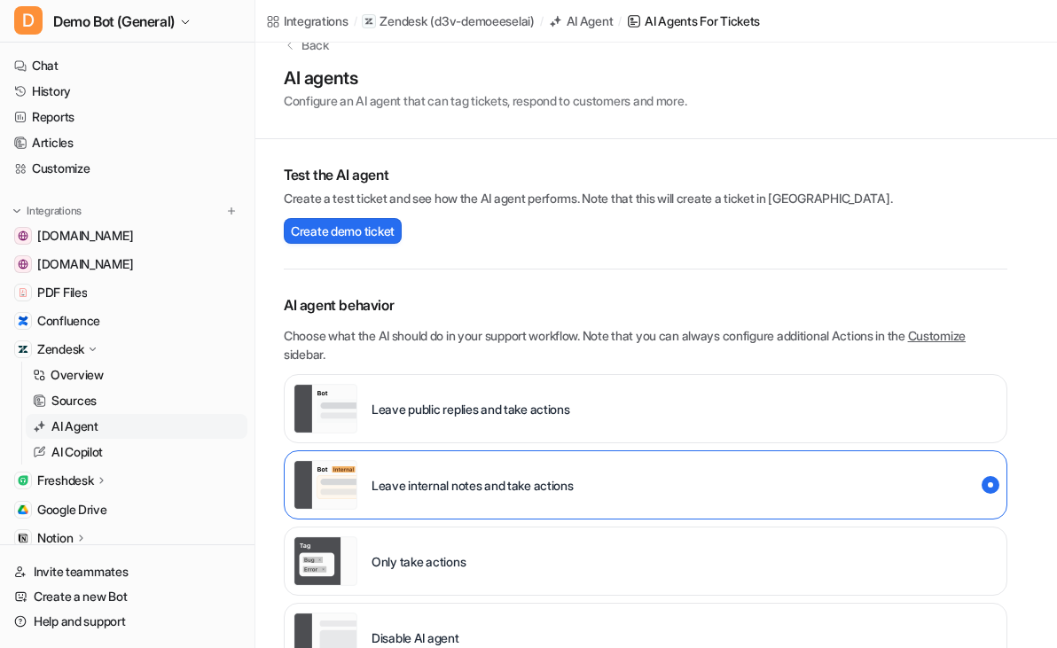
scroll to position [13, 0]
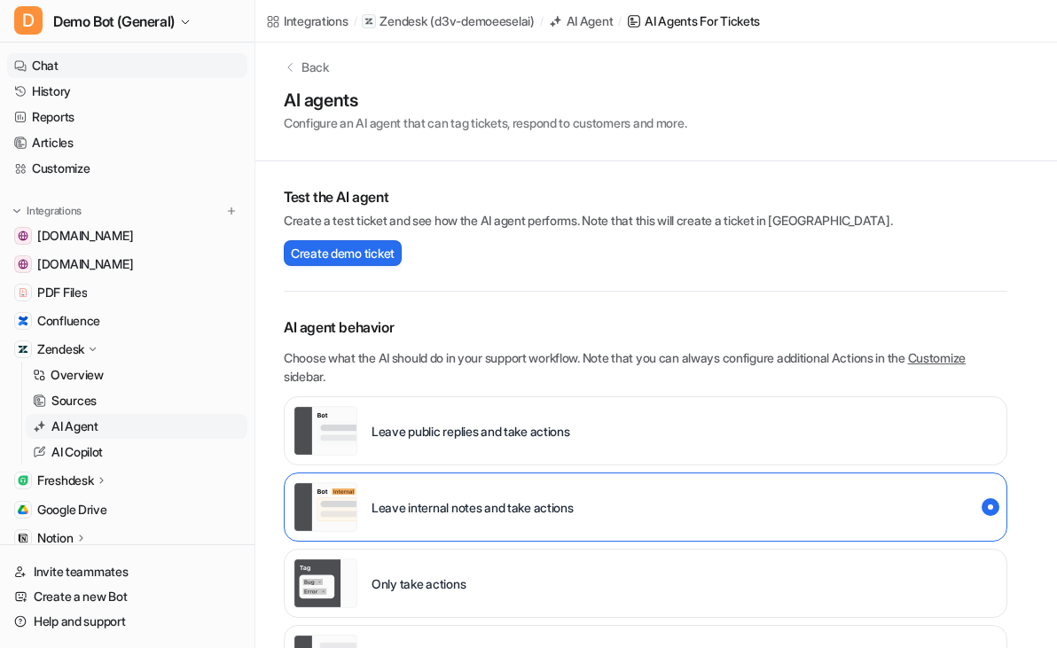
click at [106, 66] on link "Chat" at bounding box center [127, 65] width 240 height 25
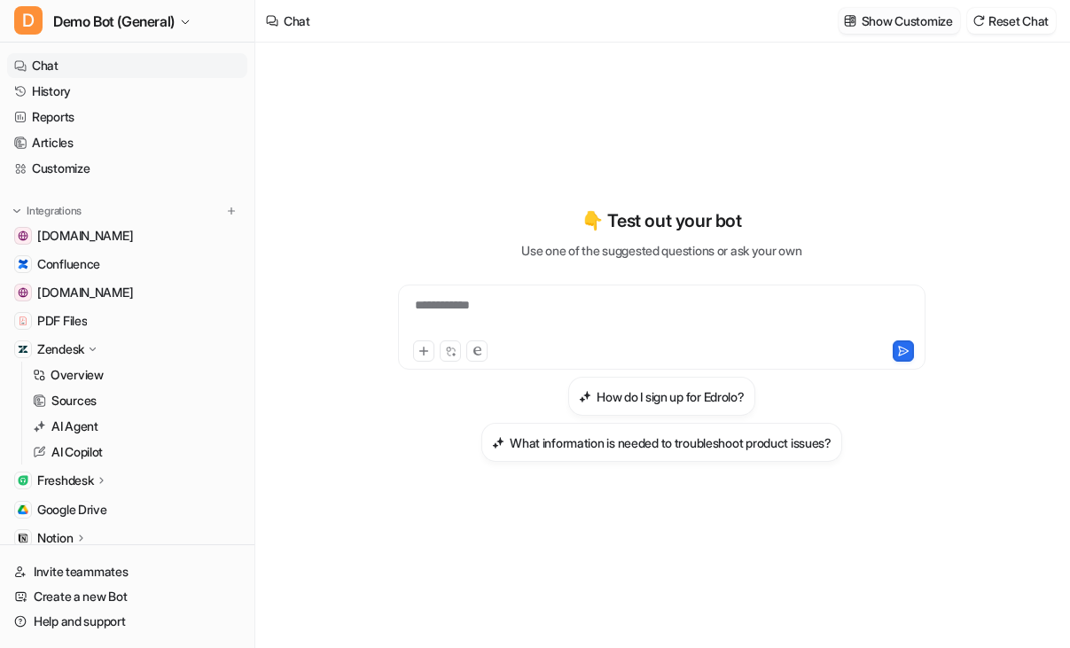
click at [936, 19] on p "Show Customize" at bounding box center [907, 21] width 91 height 19
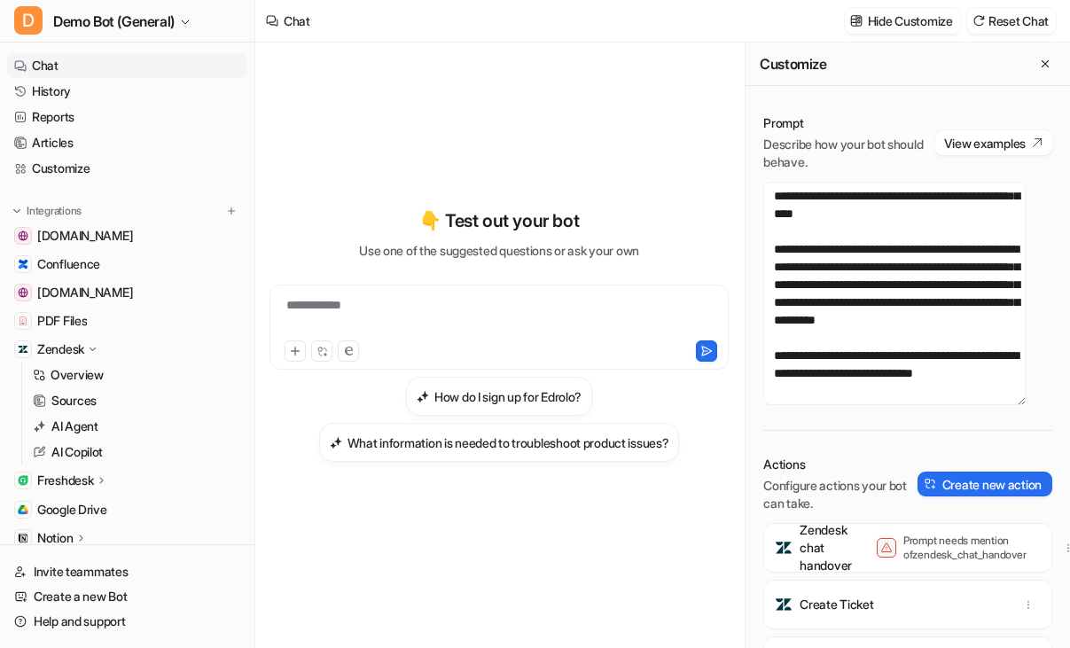
scroll to position [443, 0]
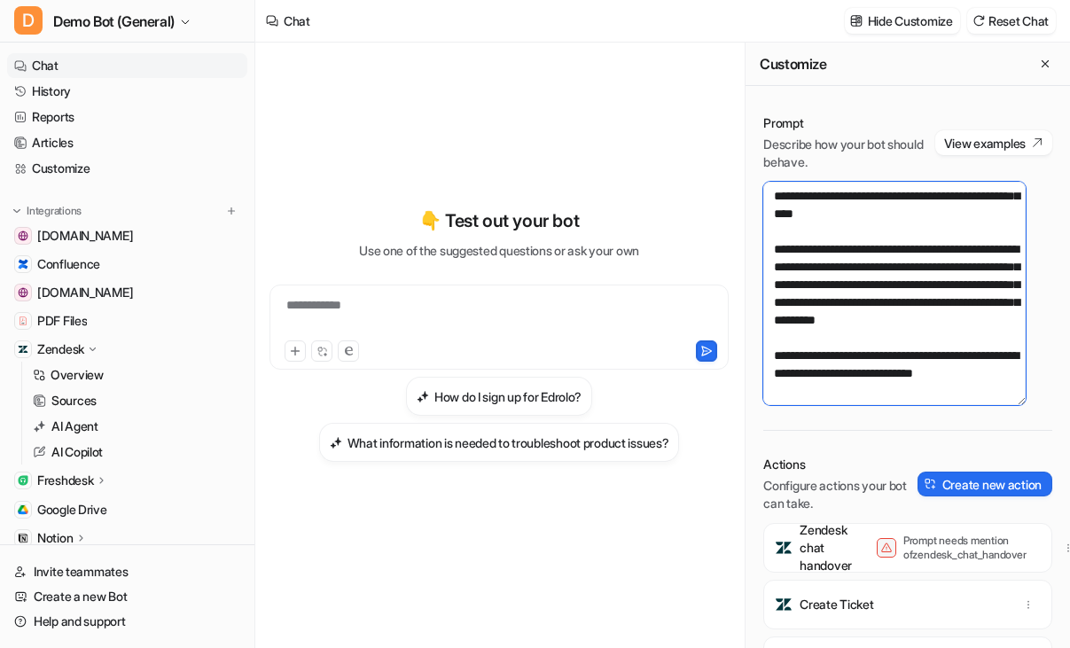
click at [894, 385] on textarea "**********" at bounding box center [894, 293] width 262 height 223
click at [804, 392] on textarea "**********" at bounding box center [894, 293] width 262 height 223
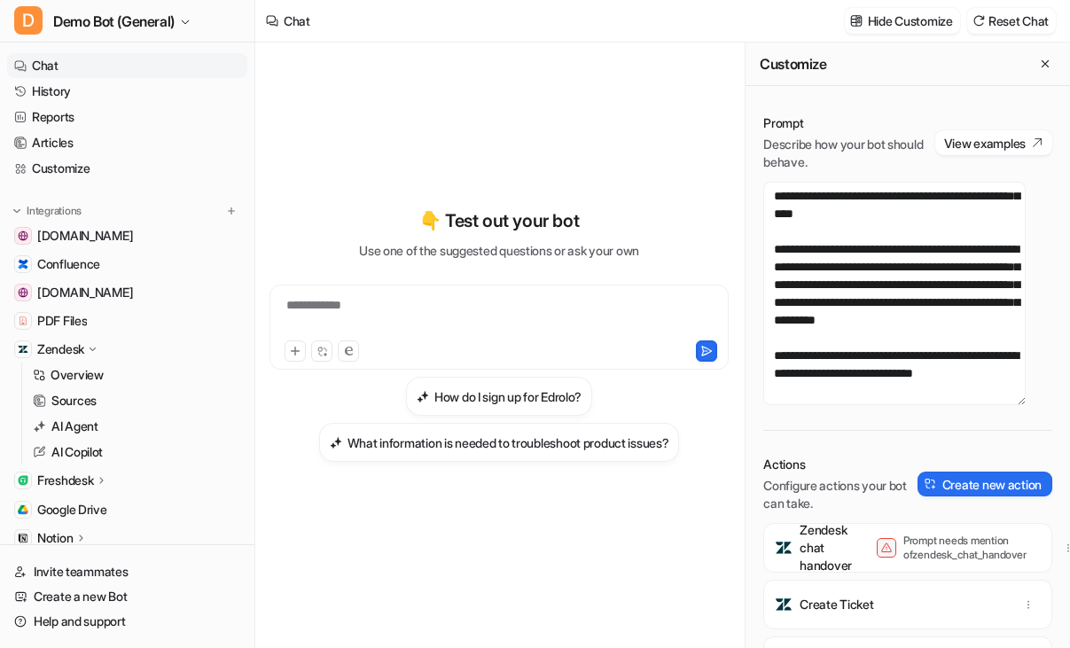
click at [481, 570] on div "**********" at bounding box center [499, 346] width 459 height 606
click at [1035, 72] on button "Close flyout" at bounding box center [1045, 63] width 21 height 21
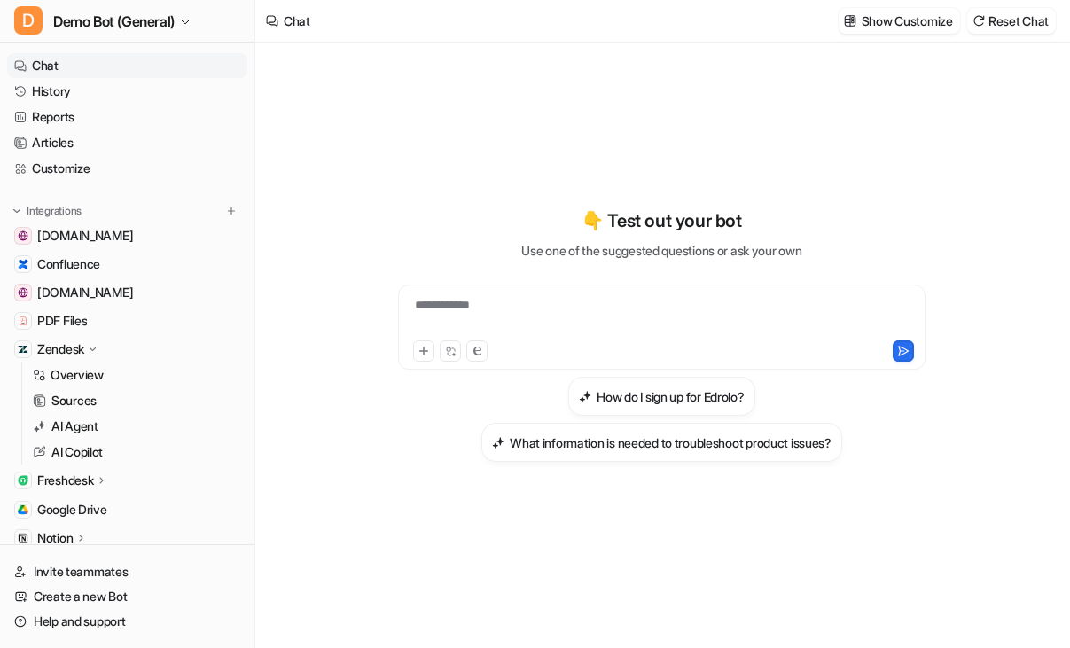
click at [620, 576] on div "**********" at bounding box center [662, 346] width 653 height 606
click at [406, 559] on div "**********" at bounding box center [662, 335] width 653 height 454
click at [119, 100] on link "History" at bounding box center [127, 91] width 240 height 25
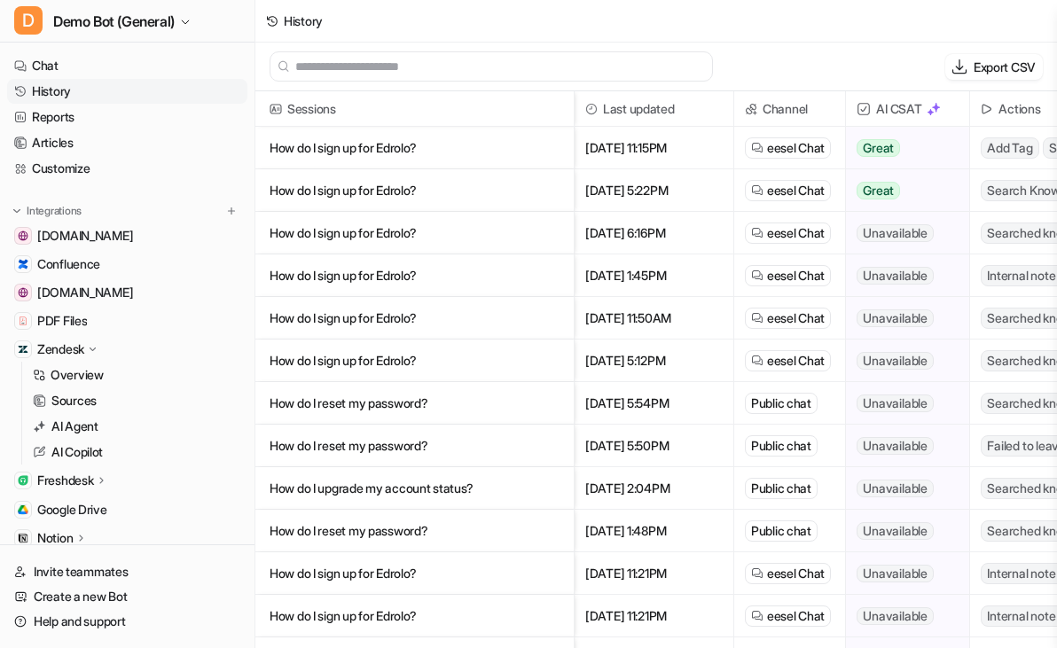
click at [371, 140] on p "How do I sign up for Edrolo?" at bounding box center [415, 148] width 290 height 43
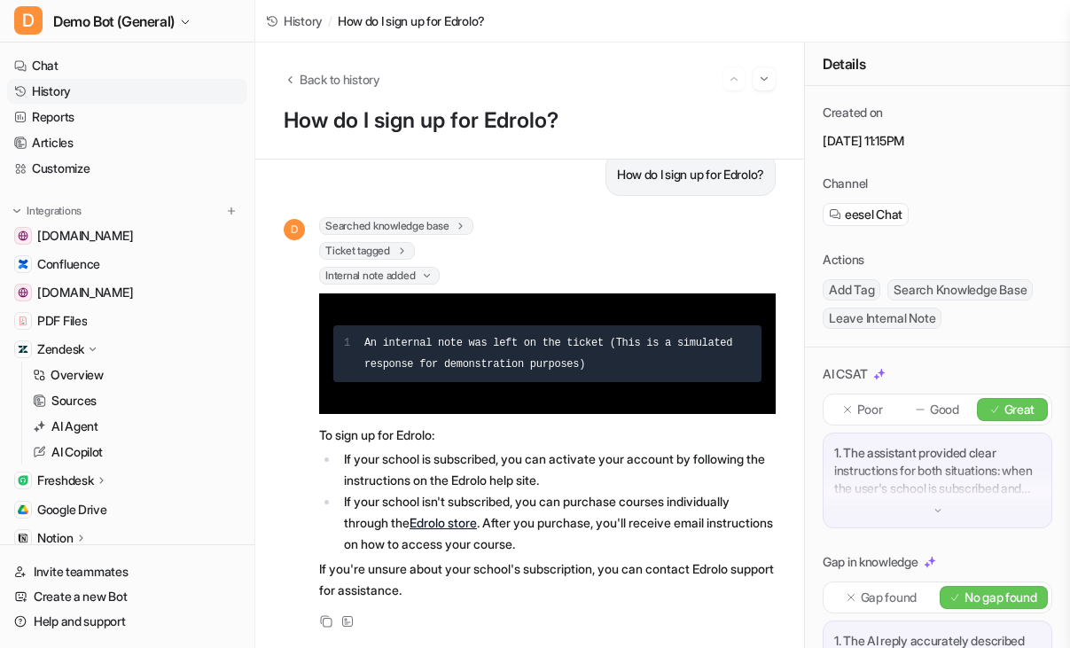
scroll to position [45, 0]
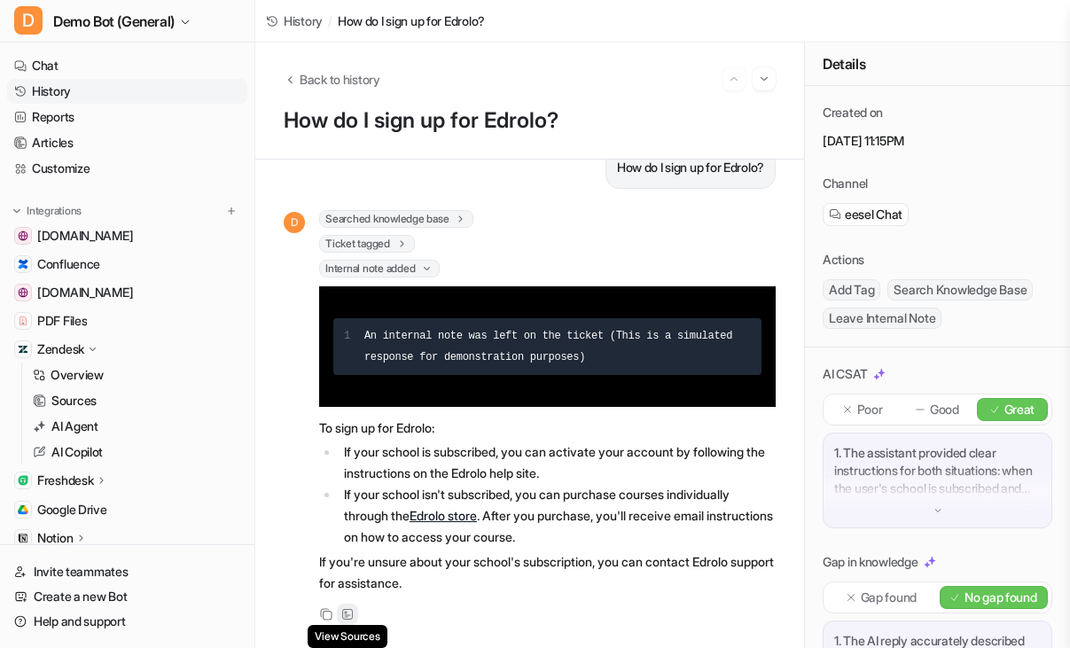
click at [349, 608] on icon at bounding box center [347, 614] width 12 height 12
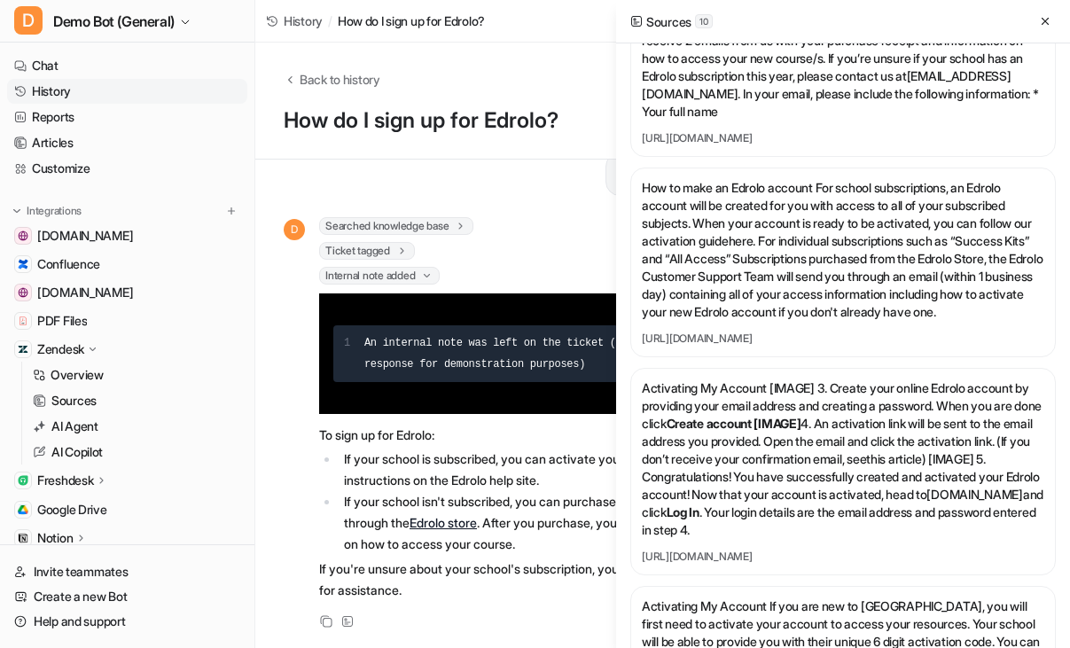
scroll to position [177, 0]
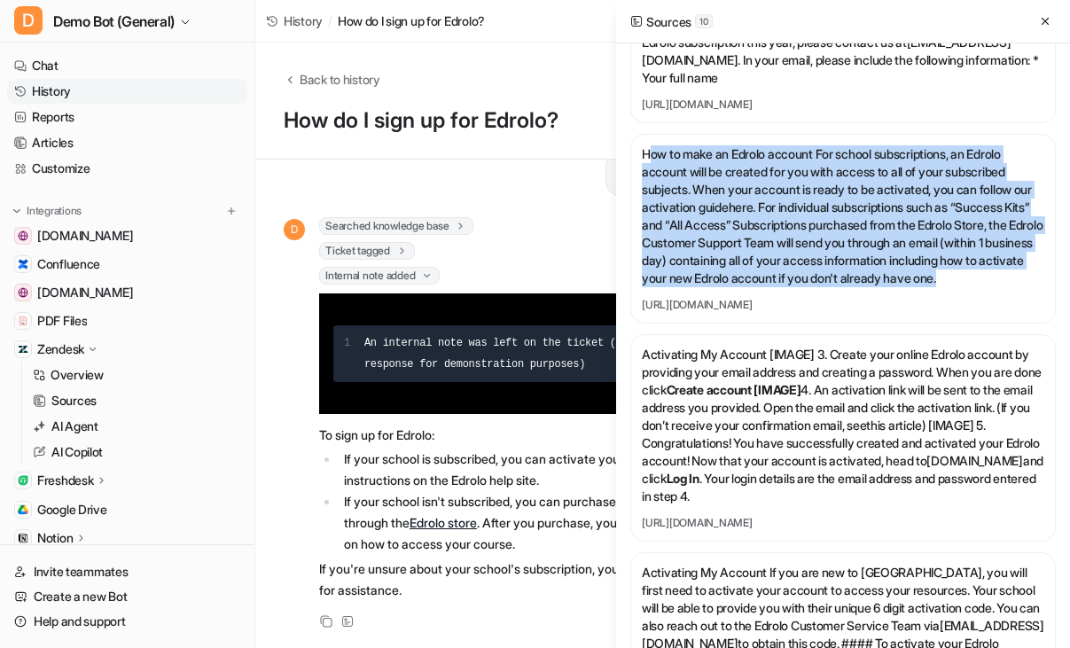
drag, startPoint x: 796, startPoint y: 298, endPoint x: 647, endPoint y: 155, distance: 206.3
click at [647, 155] on p "How to make an Edrolo account For school subscriptions, an Edrolo account will …" at bounding box center [843, 216] width 403 height 142
click at [767, 217] on p "How to make an Edrolo account For school subscriptions, an Edrolo account will …" at bounding box center [843, 216] width 403 height 142
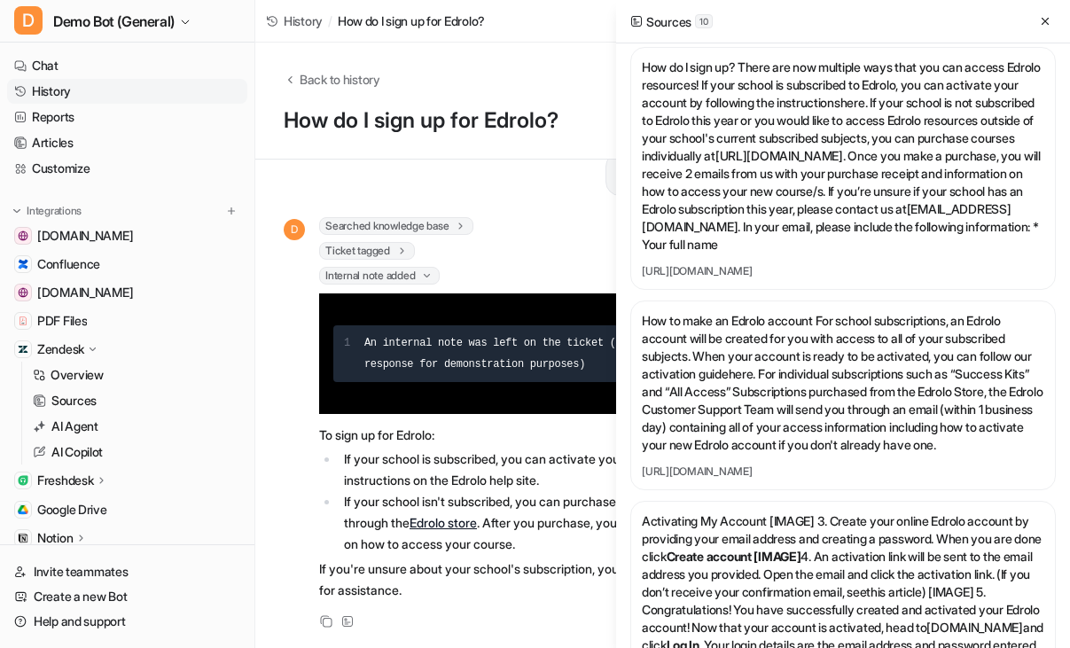
scroll to position [0, 0]
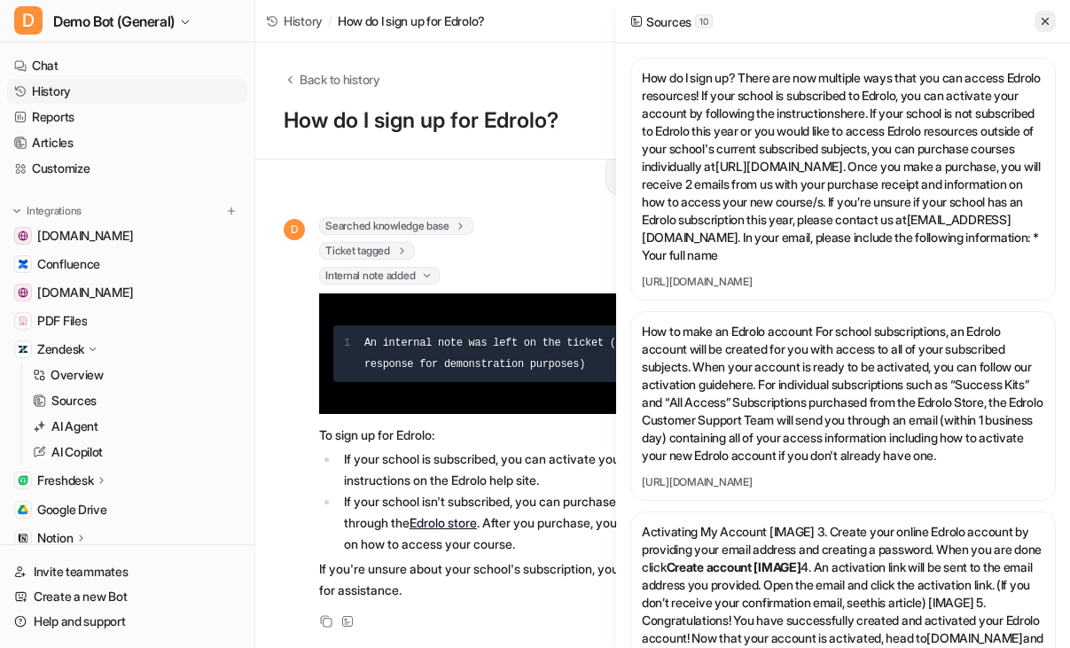
click at [1045, 21] on icon at bounding box center [1045, 21] width 7 height 7
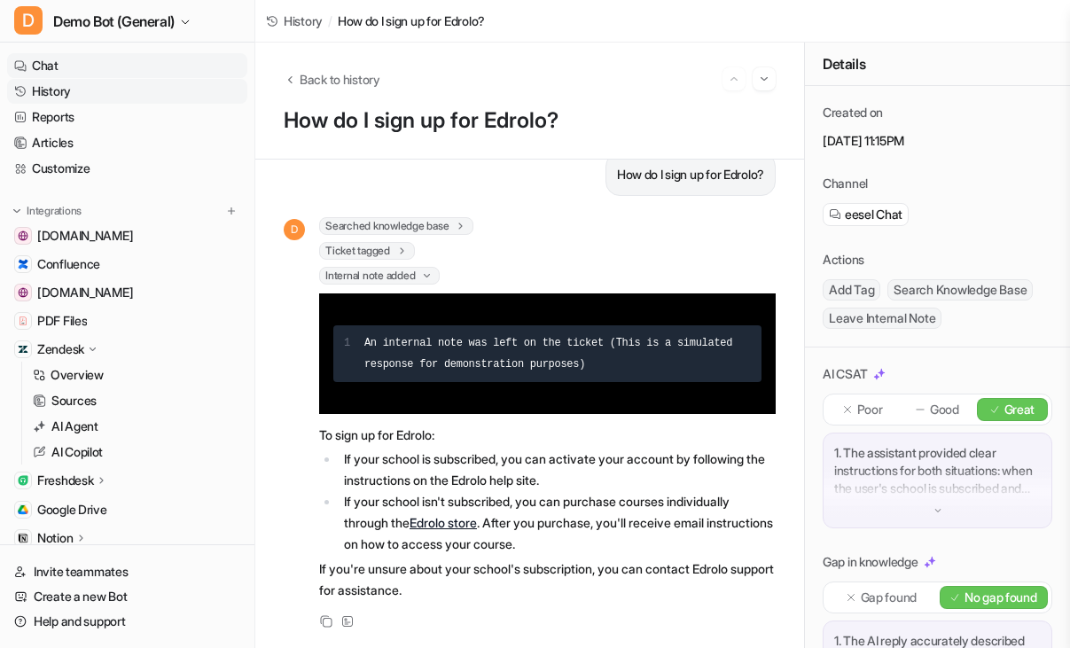
click at [47, 58] on link "Chat" at bounding box center [127, 65] width 240 height 25
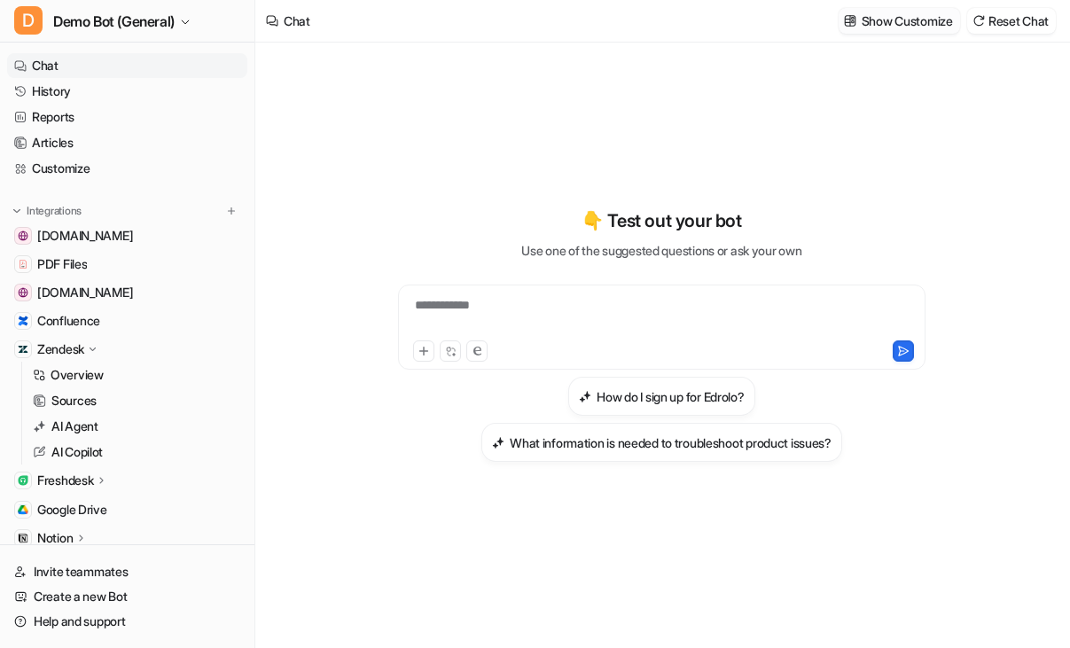
click at [902, 27] on p "Show Customize" at bounding box center [907, 21] width 91 height 19
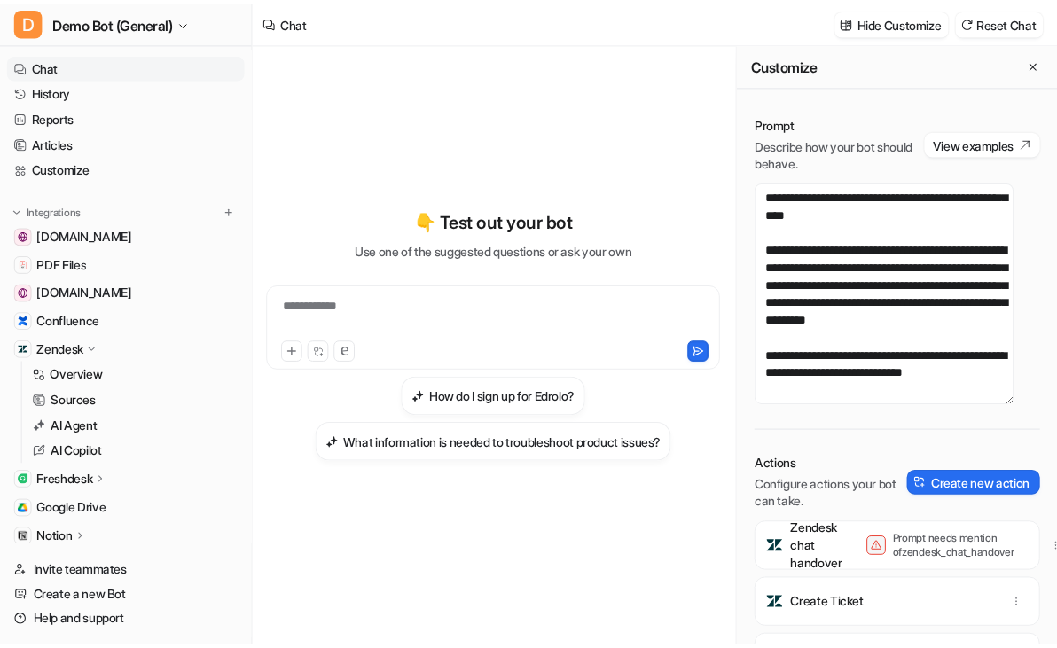
scroll to position [443, 0]
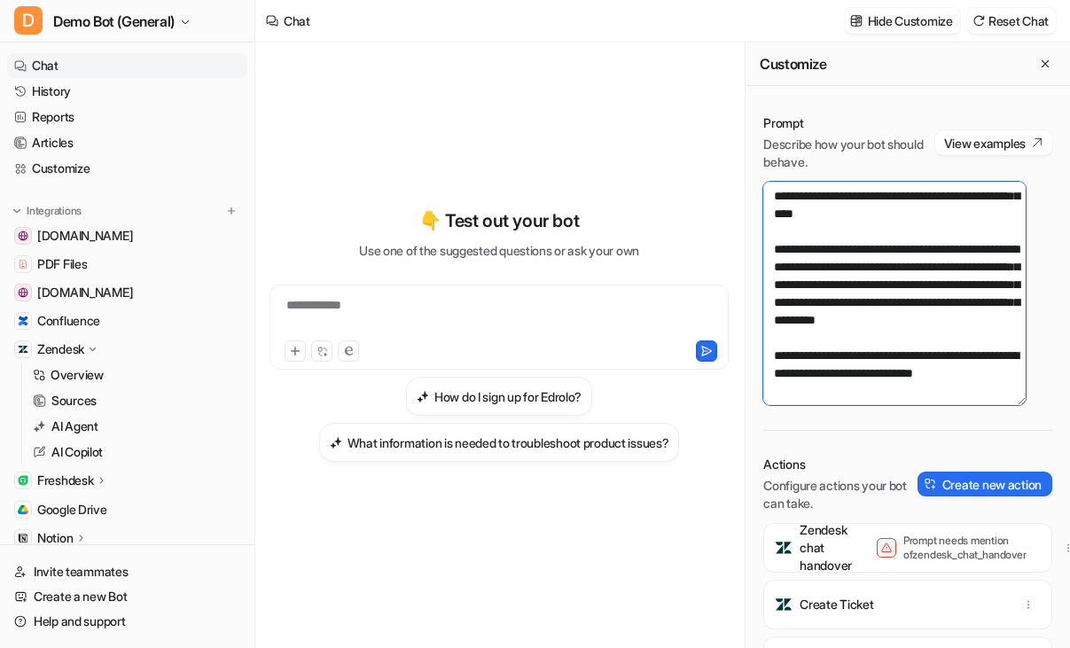
click at [943, 390] on textarea "**********" at bounding box center [894, 293] width 262 height 223
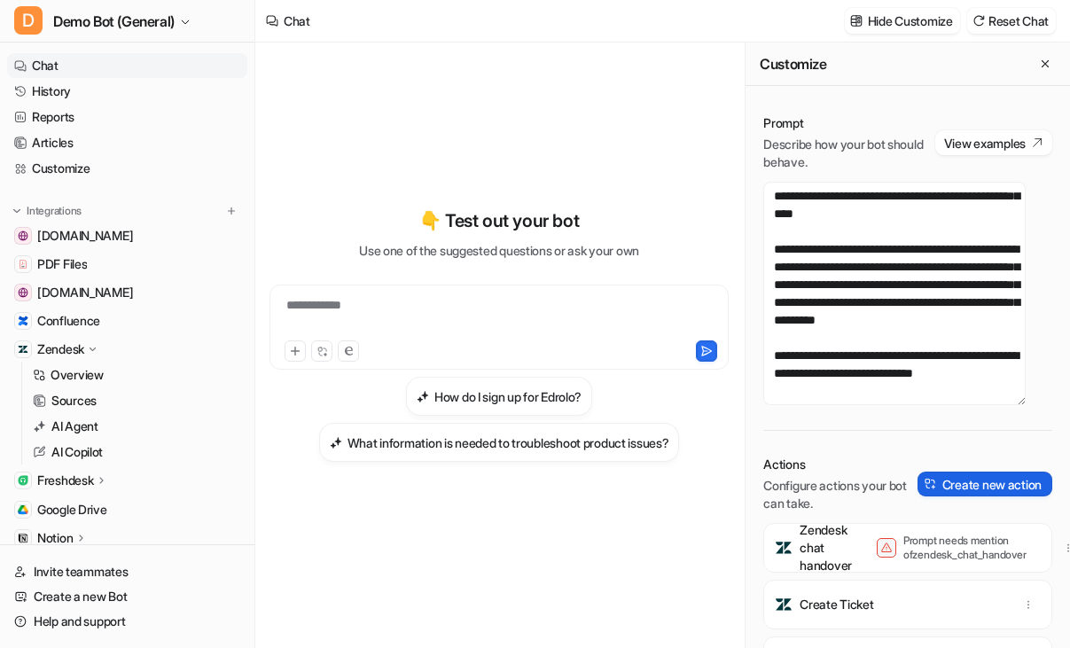
click at [955, 478] on button "Create new action" at bounding box center [985, 484] width 135 height 25
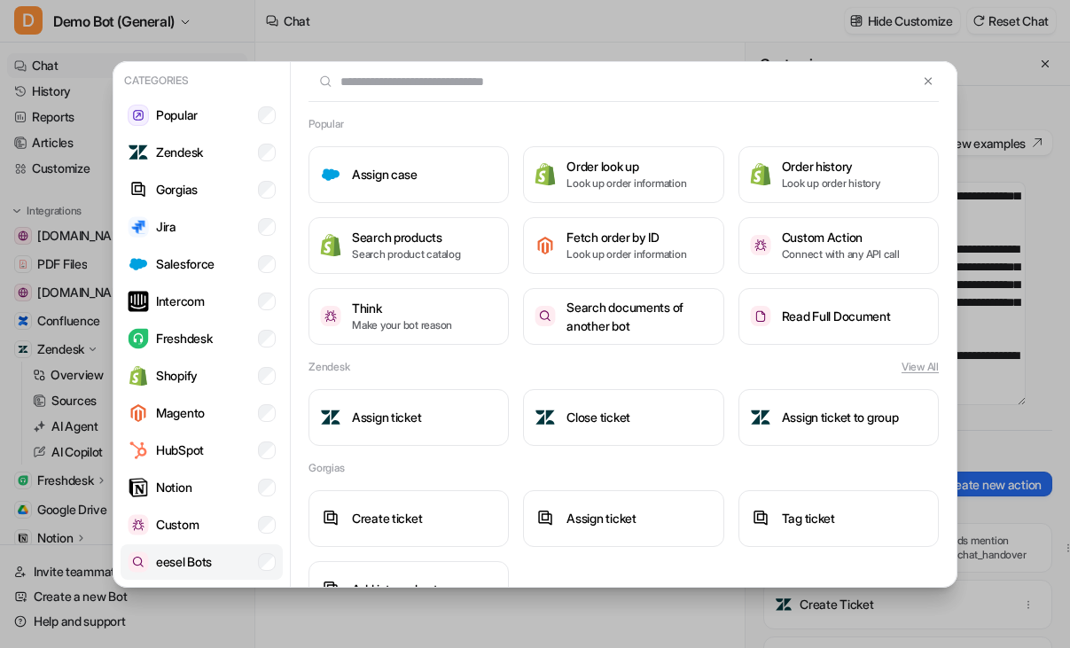
click at [181, 557] on p "eesel Bots" at bounding box center [184, 561] width 56 height 19
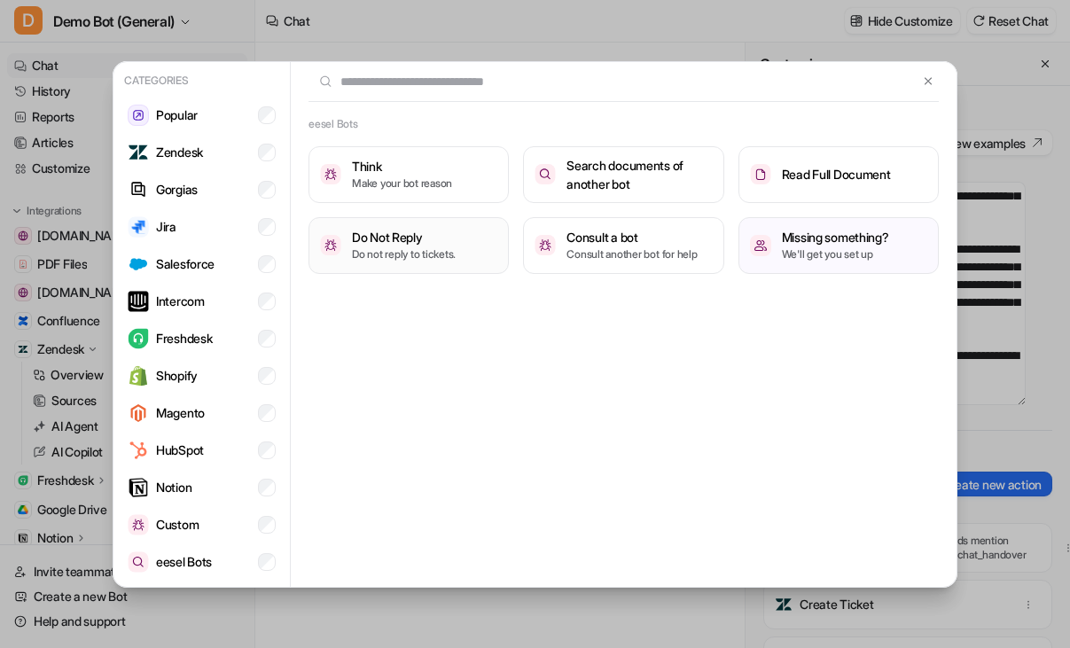
click at [421, 256] on p "Do not reply to tickets." at bounding box center [404, 254] width 104 height 16
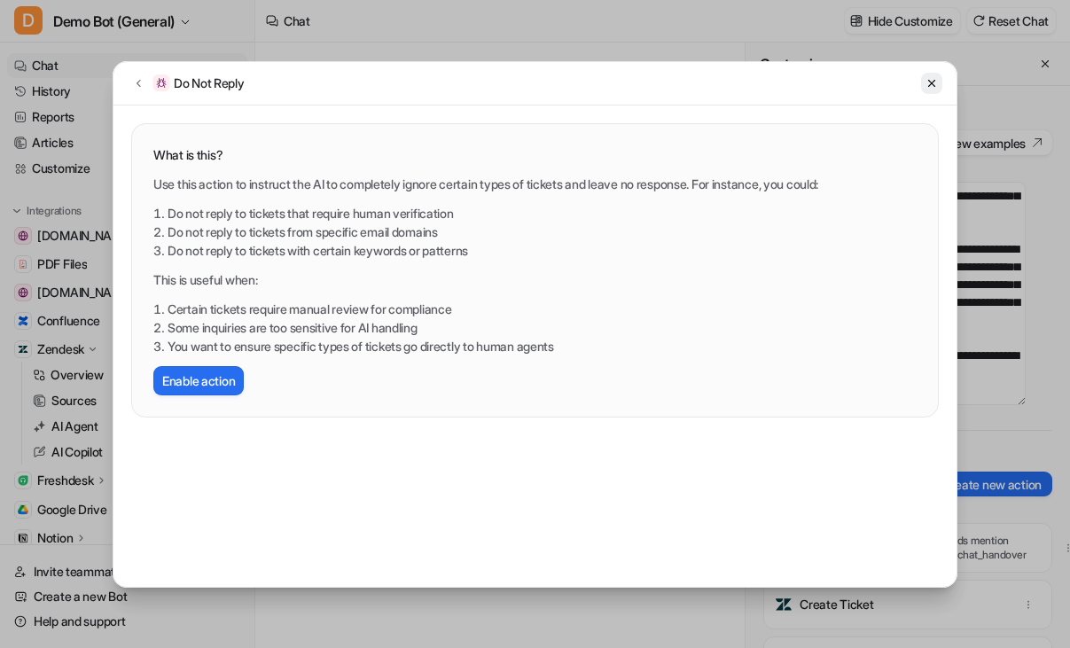
click at [922, 84] on button at bounding box center [931, 83] width 21 height 21
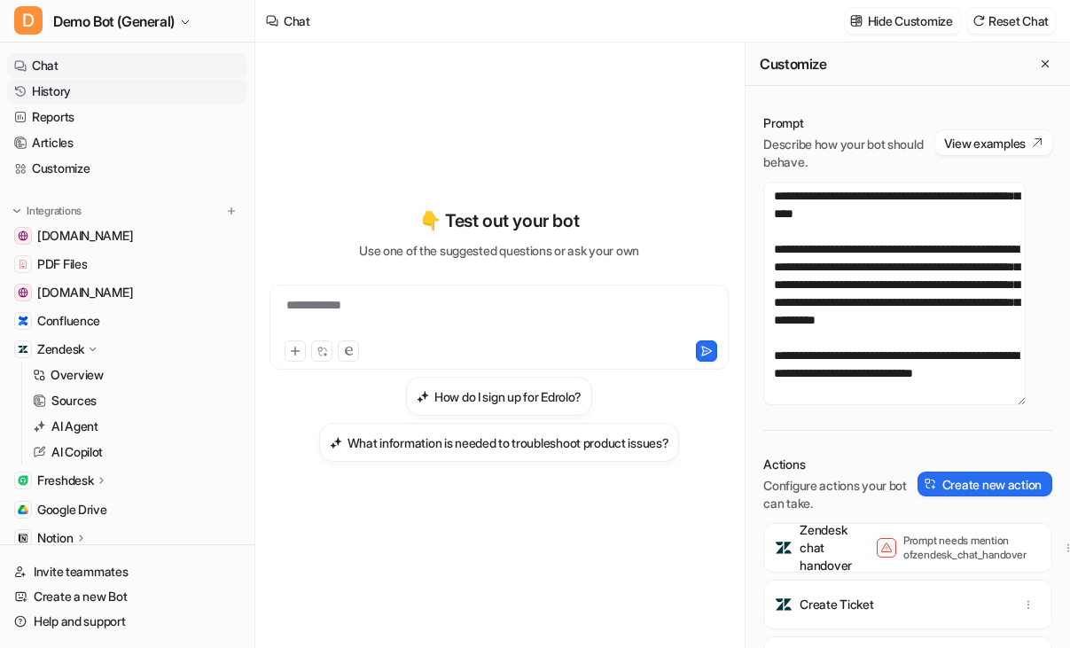
click at [55, 100] on link "History" at bounding box center [127, 91] width 240 height 25
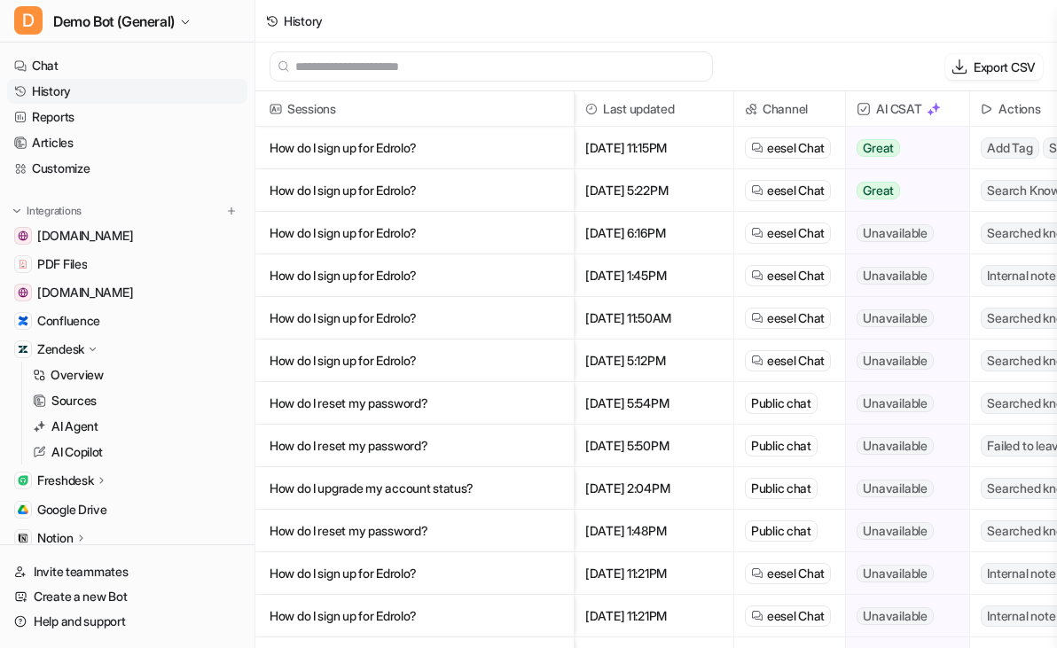
click at [429, 157] on p "How do I sign up for Edrolo?" at bounding box center [415, 148] width 290 height 43
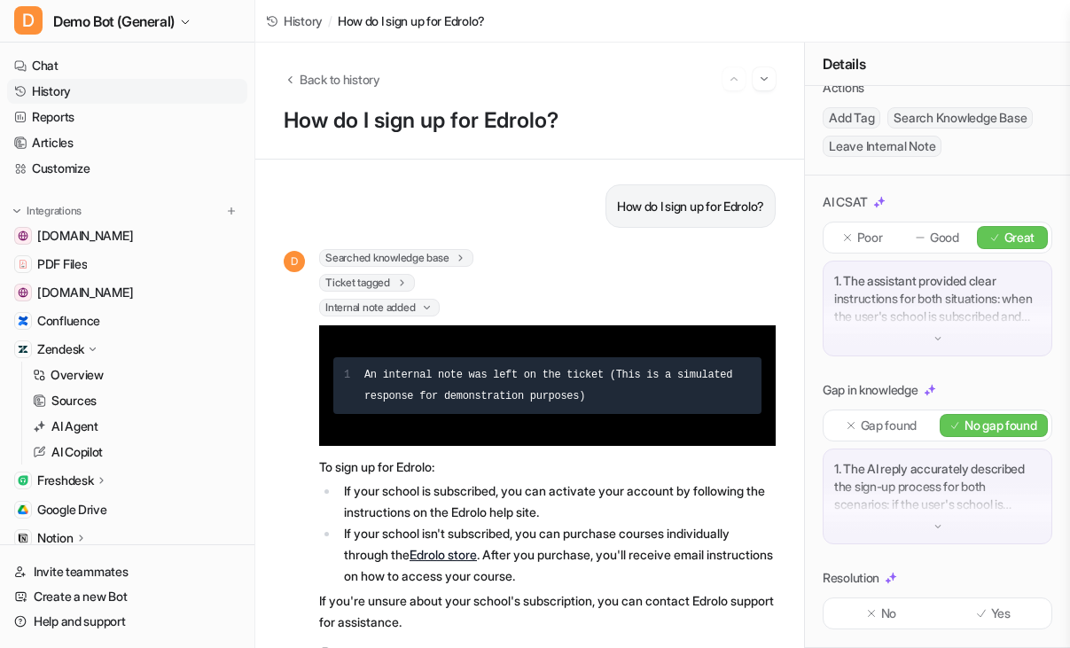
scroll to position [218, 0]
click at [126, 65] on link "Chat" at bounding box center [127, 65] width 240 height 25
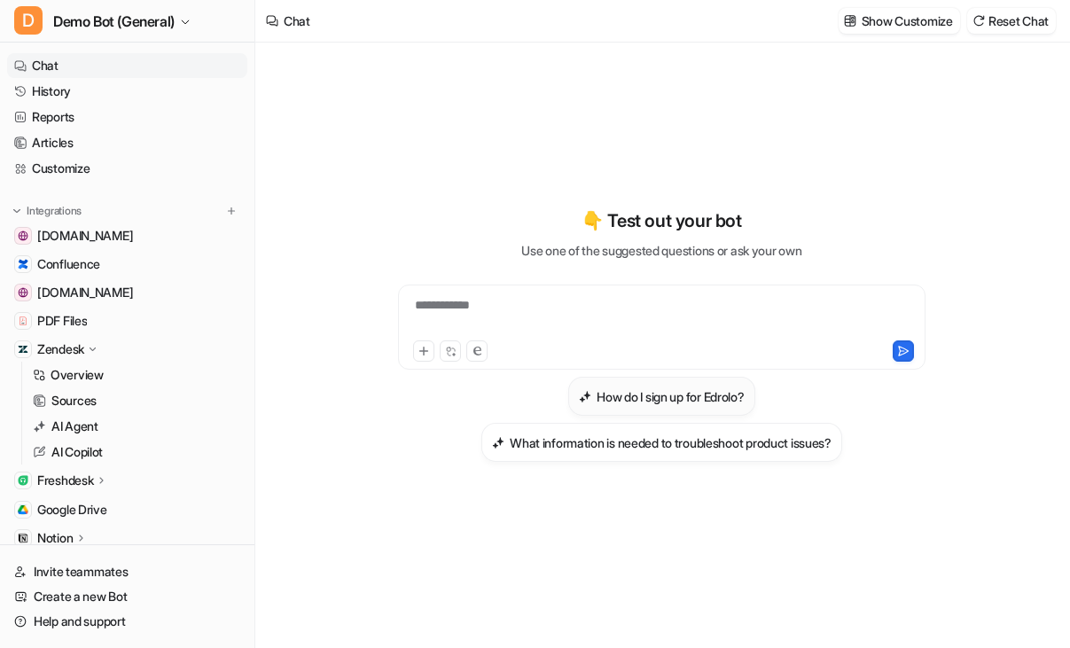
click at [640, 391] on h3 "How do I sign up for Edrolo?" at bounding box center [670, 396] width 147 height 19
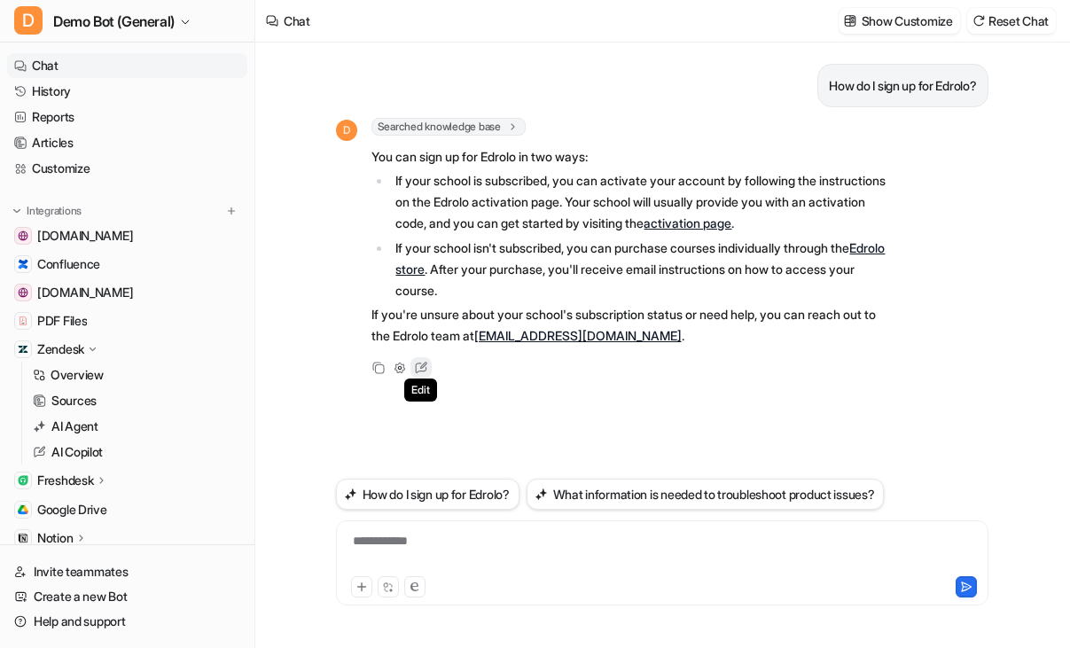
click at [423, 368] on icon at bounding box center [421, 367] width 23 height 23
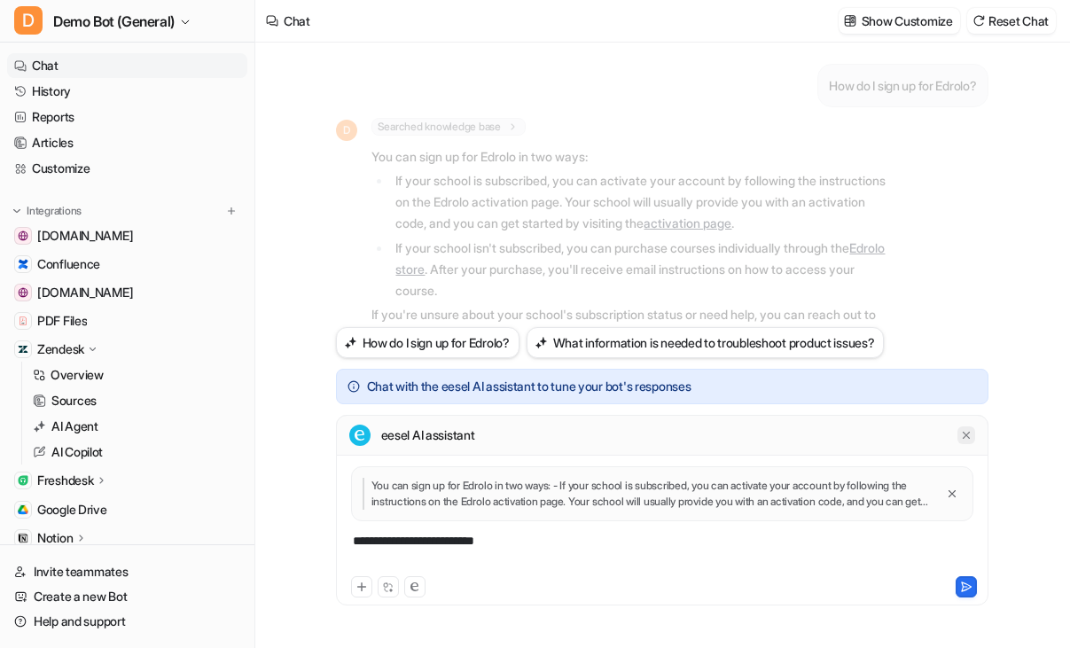
click at [971, 443] on div at bounding box center [966, 435] width 18 height 18
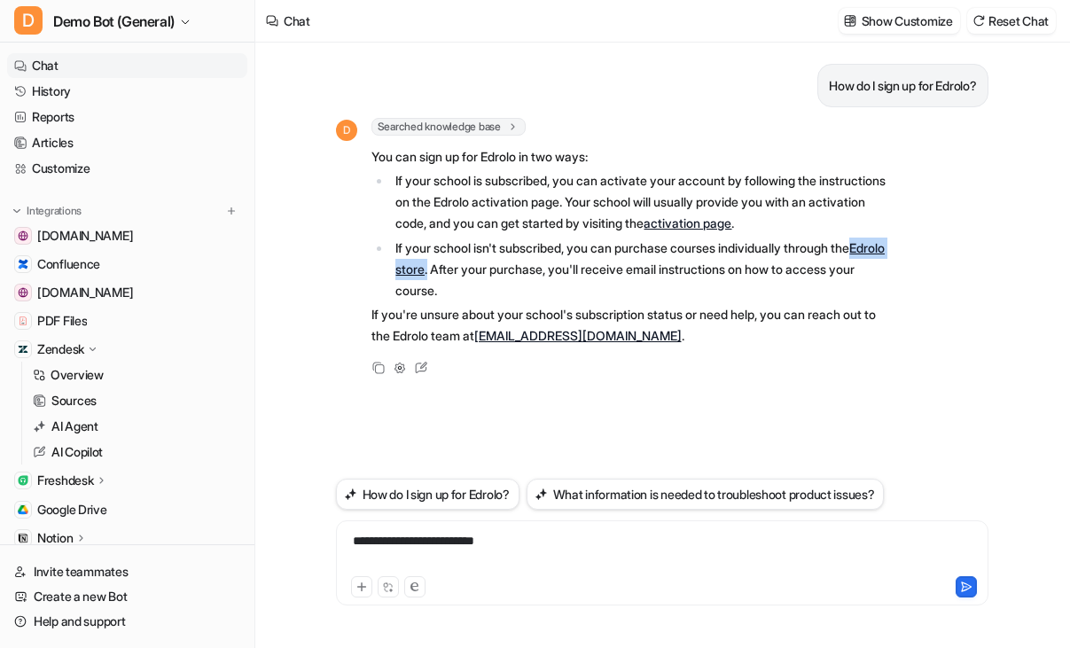
drag, startPoint x: 471, startPoint y: 266, endPoint x: 395, endPoint y: 277, distance: 76.2
click at [395, 277] on p "If your school isn't subscribed, you can purchase courses individually through …" at bounding box center [642, 270] width 494 height 64
click at [589, 301] on span "You can sign up for Edrolo in two ways: If your school is subscribed, you can a…" at bounding box center [630, 246] width 519 height 207
click at [684, 404] on div "How do I sign up for Edrolo? D Searched knowledge base search_queries : [ "How …" at bounding box center [662, 258] width 653 height 431
click at [672, 291] on p "If your school isn't subscribed, you can purchase courses individually through …" at bounding box center [642, 270] width 494 height 64
